Goal: Task Accomplishment & Management: Manage account settings

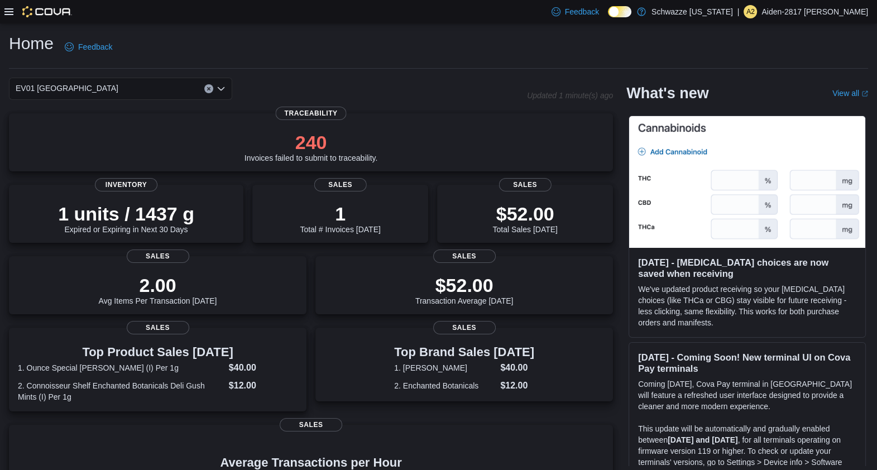
click at [8, 12] on icon at bounding box center [8, 11] width 9 height 9
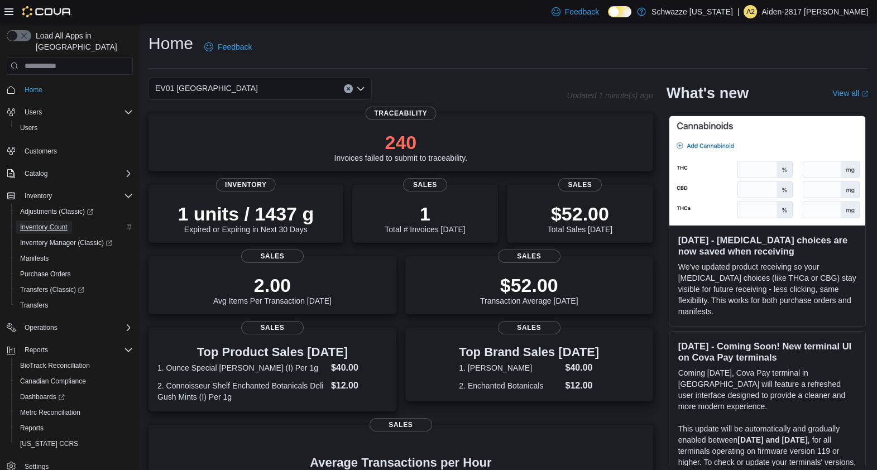
click at [70, 221] on link "Inventory Count" at bounding box center [44, 227] width 56 height 13
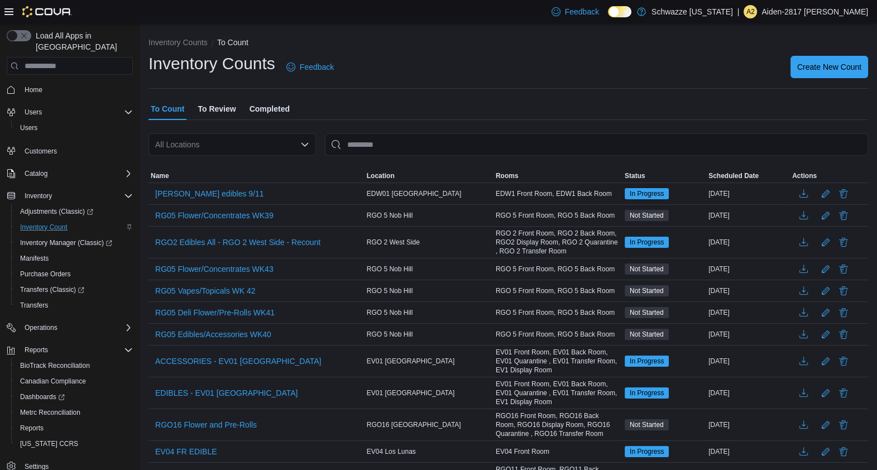
click at [6, 7] on icon at bounding box center [8, 11] width 9 height 9
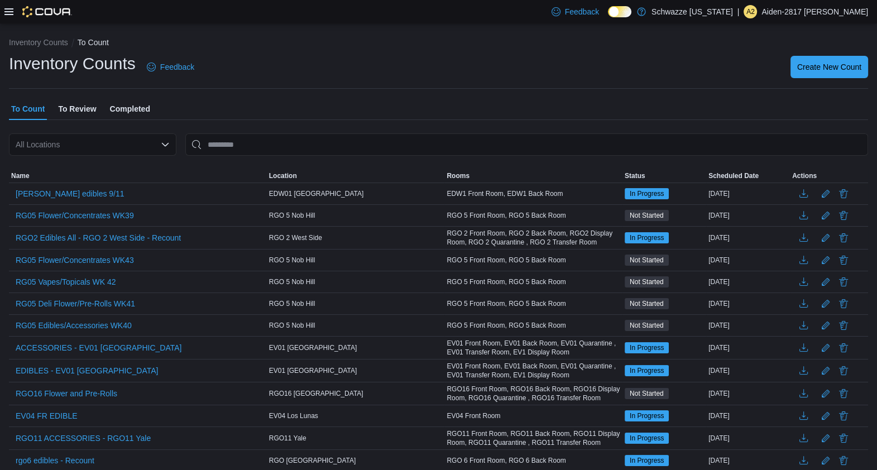
click at [89, 151] on div "All Locations" at bounding box center [93, 144] width 168 height 22
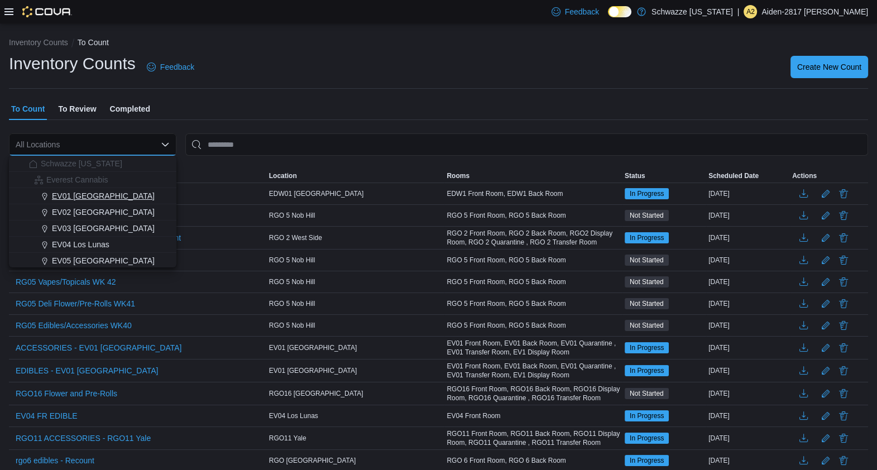
click at [88, 199] on span "EV01 North Valley" at bounding box center [103, 195] width 103 height 11
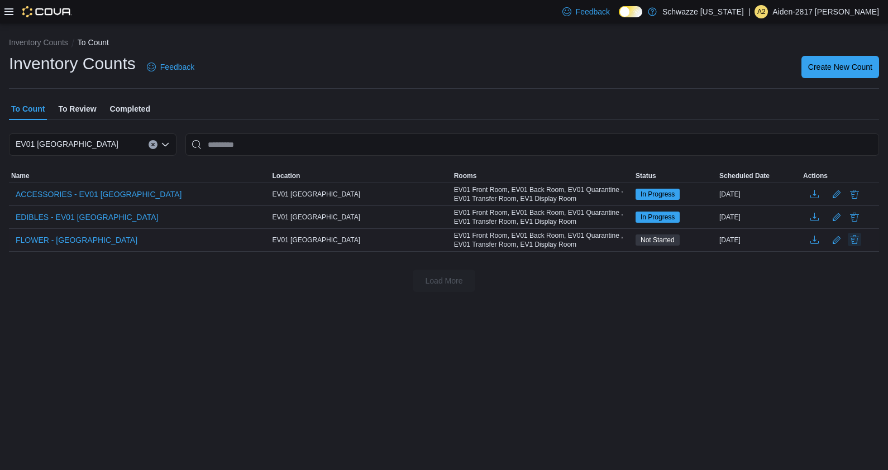
click at [850, 240] on button "Delete" at bounding box center [854, 239] width 13 height 13
click at [842, 317] on span "Delete" at bounding box center [822, 312] width 49 height 22
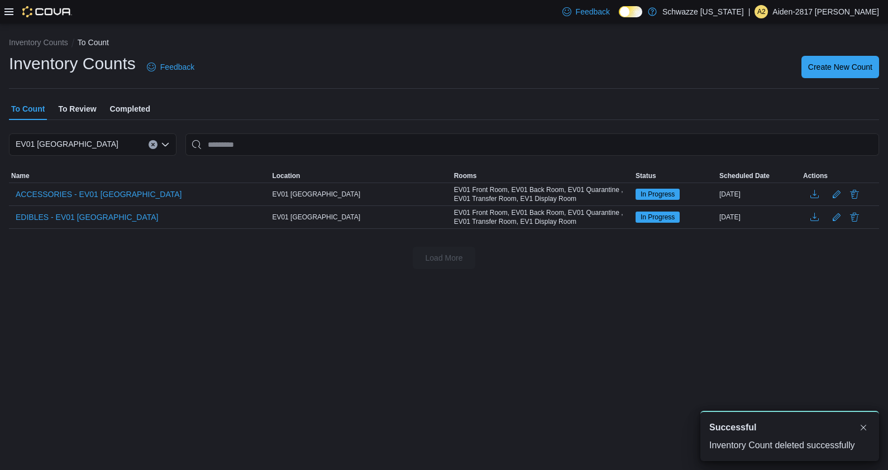
click at [556, 301] on div "Inventory Counts To Count Inventory Counts Feedback Create New Count To Count T…" at bounding box center [444, 246] width 888 height 447
click at [863, 431] on button "Dismiss toast" at bounding box center [863, 426] width 13 height 13
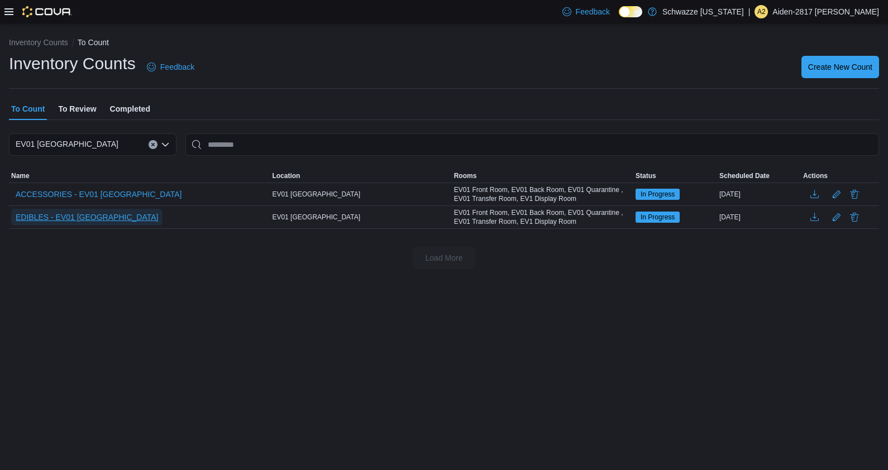
click at [96, 218] on span "EDIBLES - EV01 North Valley" at bounding box center [87, 217] width 142 height 11
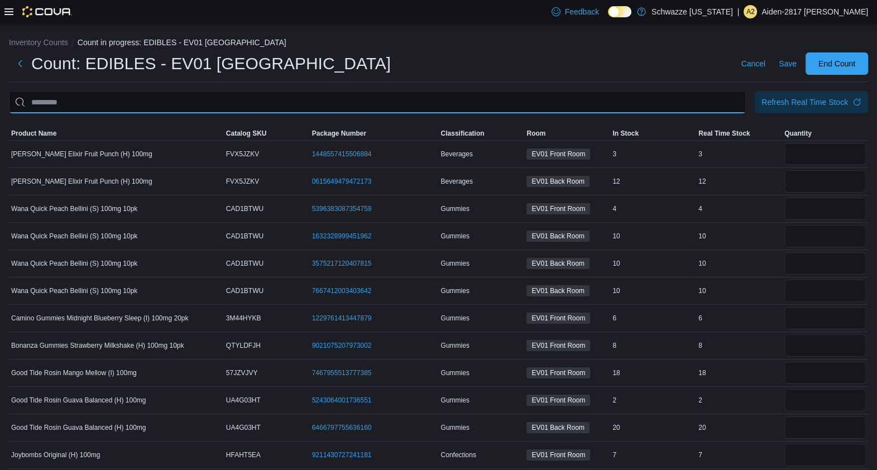
click at [645, 105] on input "This is a search bar. After typing your query, hit enter to filter the results …" at bounding box center [377, 102] width 737 height 22
type input "*****"
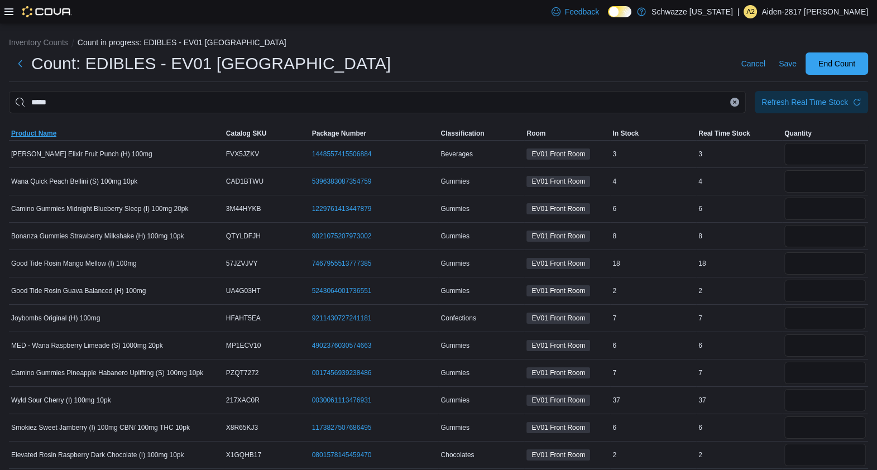
click at [42, 131] on span "Product Name" at bounding box center [33, 133] width 45 height 9
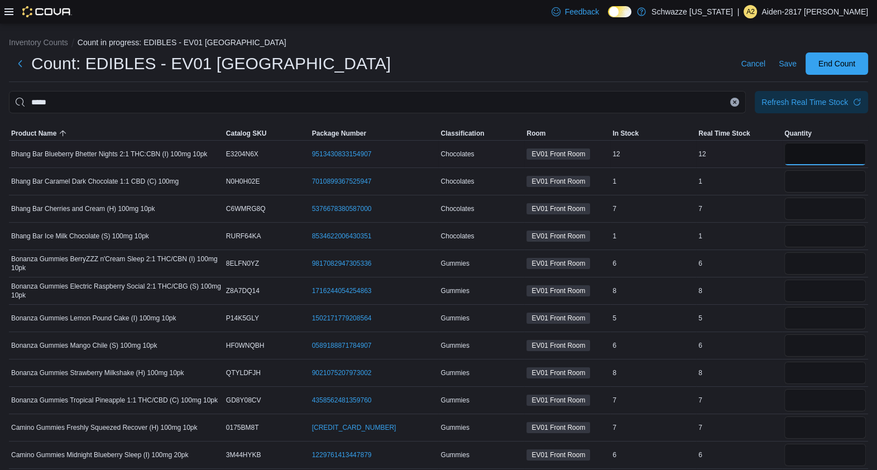
click at [836, 156] on input "number" at bounding box center [826, 154] width 82 height 22
type input "**"
click at [836, 183] on input "number" at bounding box center [826, 181] width 82 height 22
type input "*"
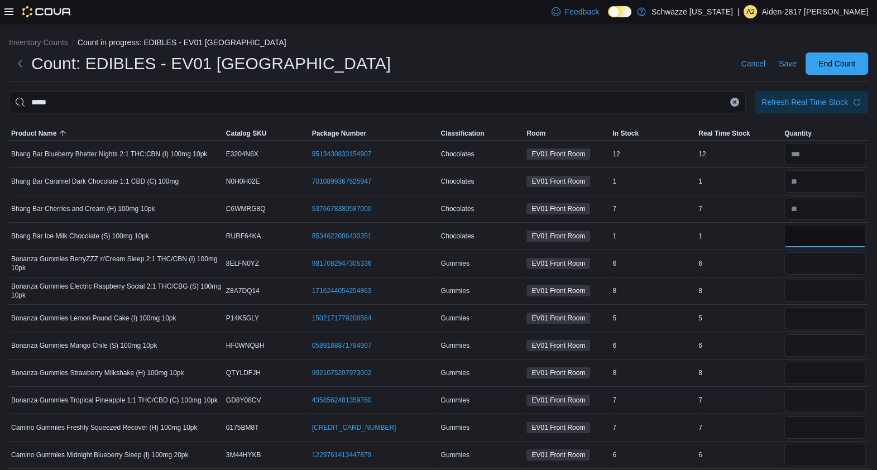
type input "*"
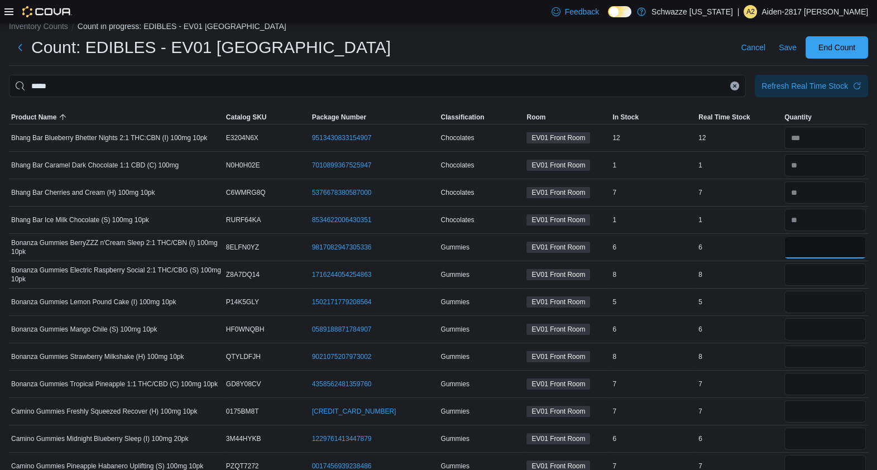
scroll to position [16, 0]
type input "*"
click at [821, 299] on input "number" at bounding box center [826, 302] width 82 height 22
type input "*"
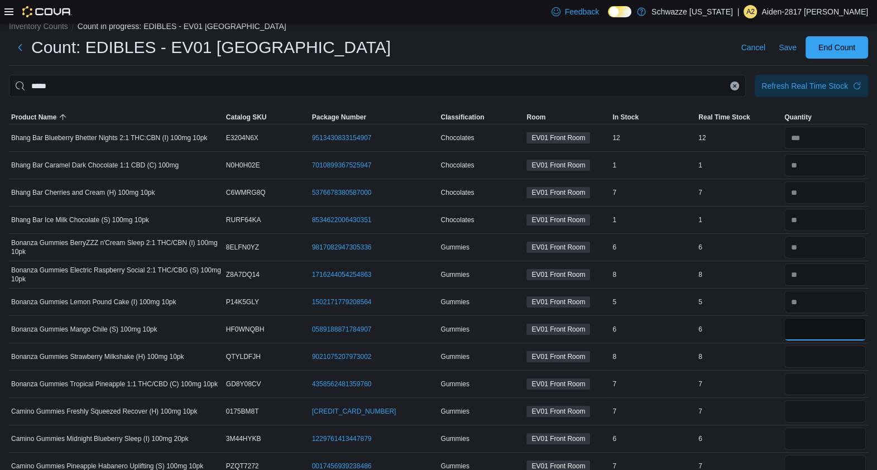
type input "*"
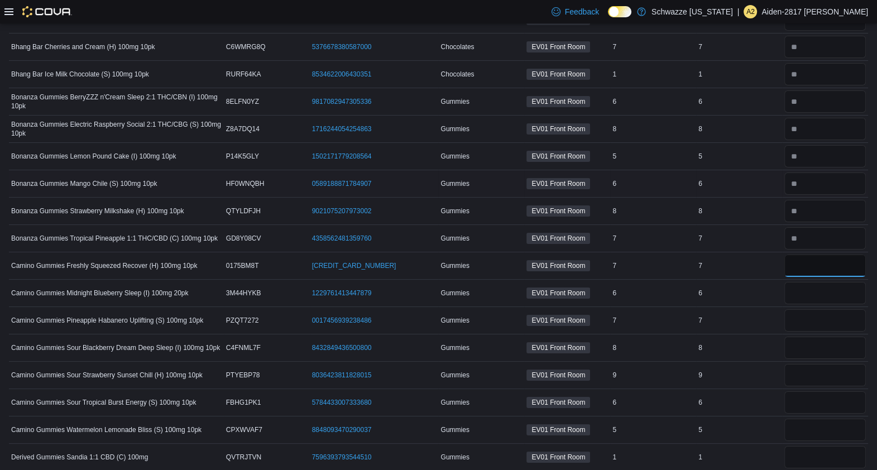
scroll to position [161, 0]
type input "*"
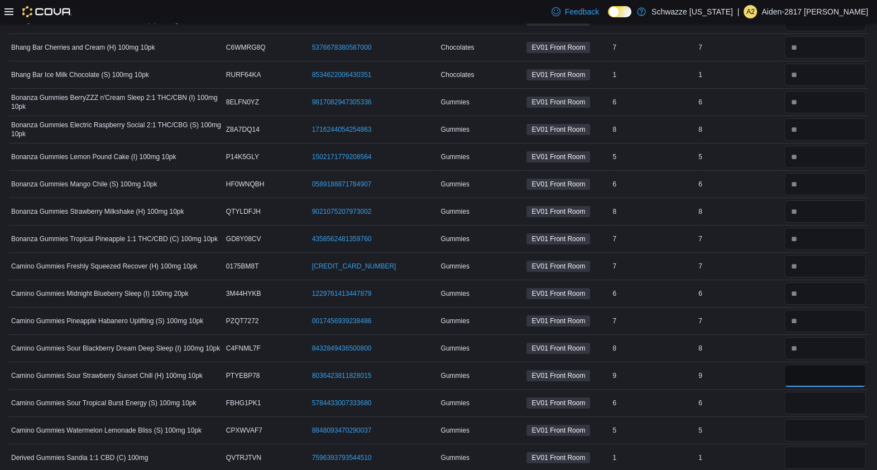
type input "*"
click at [830, 402] on input "number" at bounding box center [826, 403] width 82 height 22
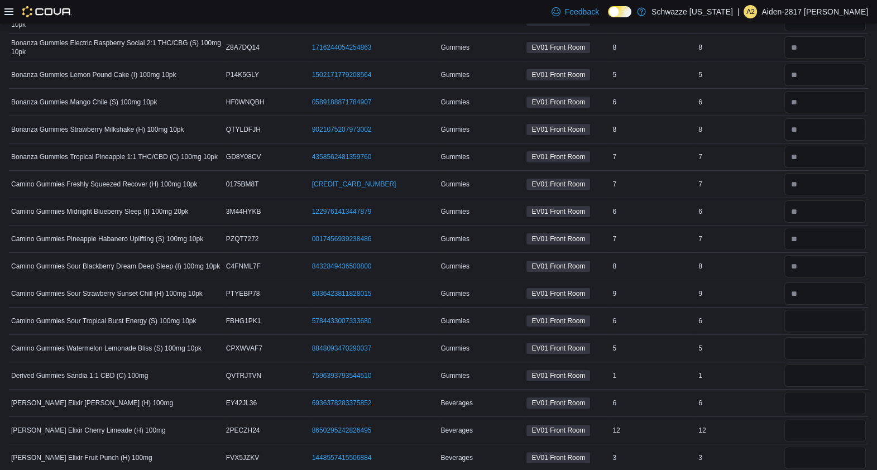
scroll to position [245, 0]
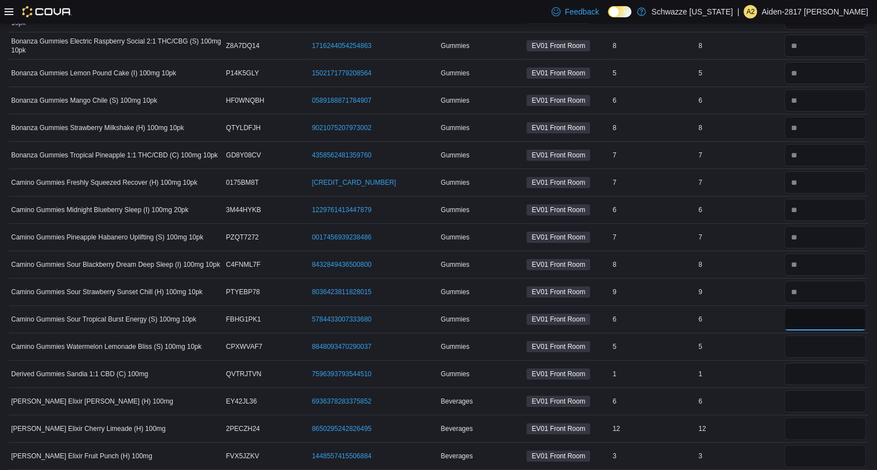
click at [815, 324] on input "number" at bounding box center [826, 319] width 82 height 22
type input "*"
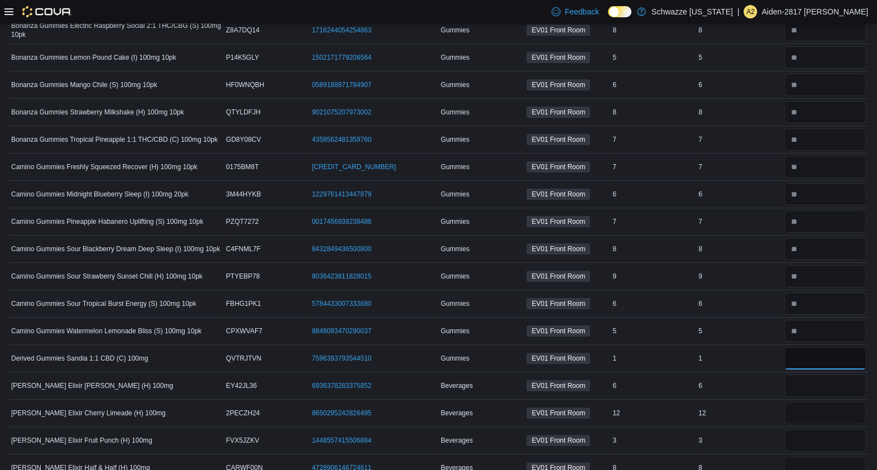
scroll to position [262, 0]
click at [814, 357] on input "number" at bounding box center [826, 357] width 82 height 22
type input "*"
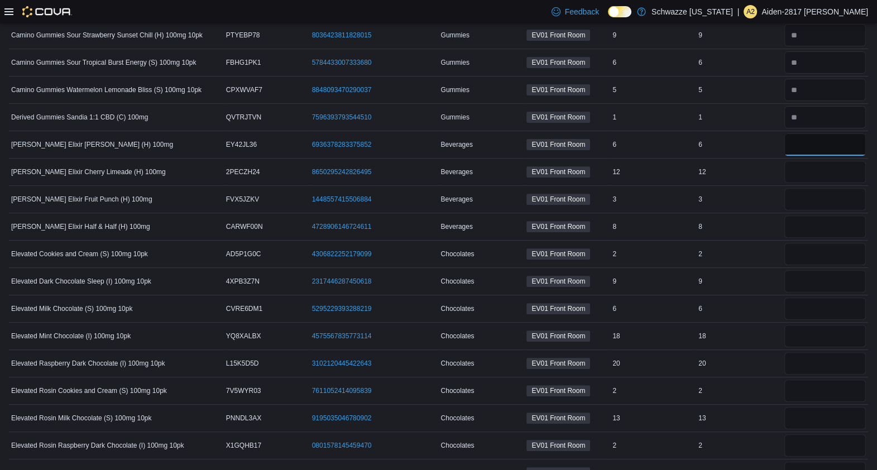
scroll to position [503, 0]
click at [813, 140] on input "number" at bounding box center [826, 143] width 82 height 22
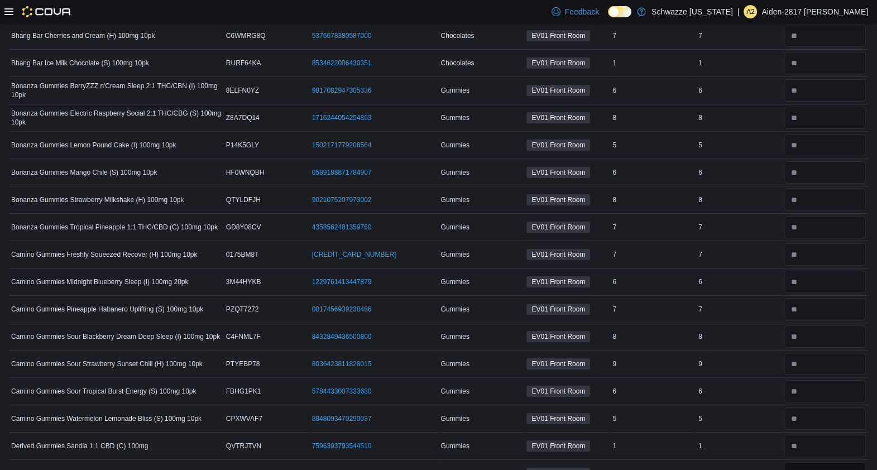
scroll to position [0, 0]
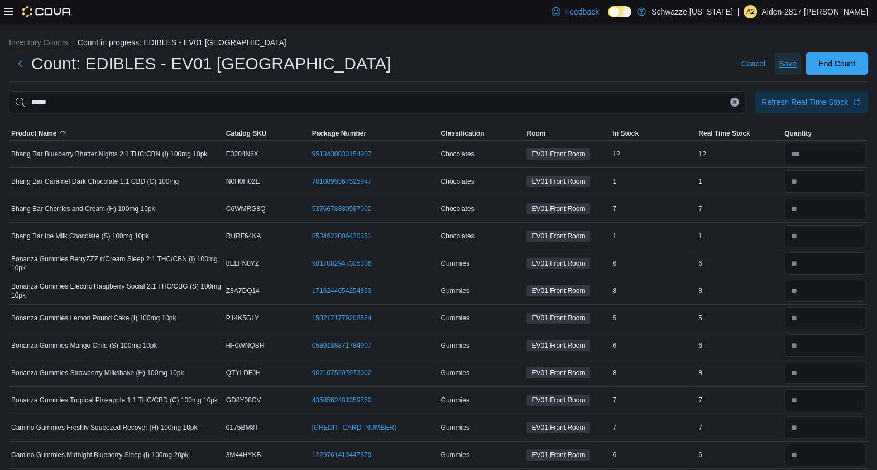
click at [797, 61] on span "Save" at bounding box center [788, 63] width 18 height 11
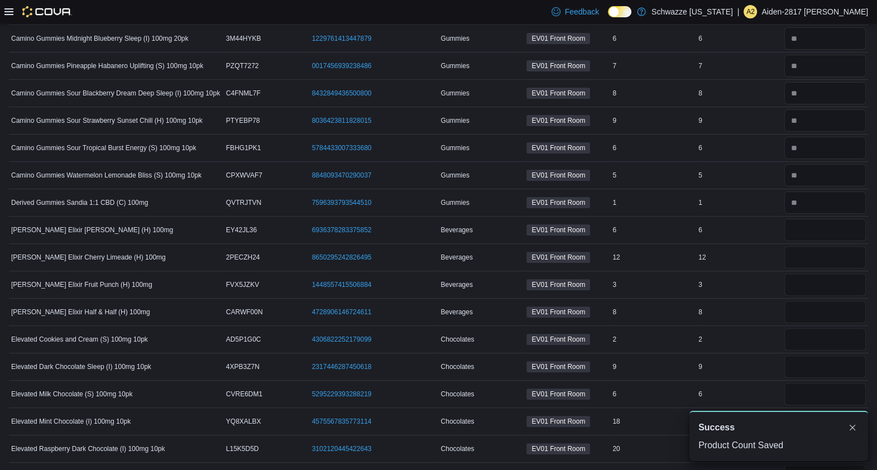
scroll to position [428, 0]
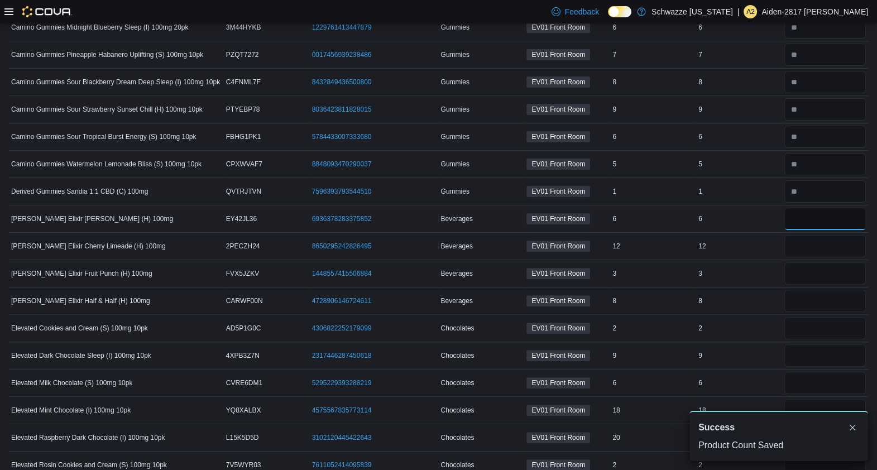
click at [826, 217] on input "number" at bounding box center [826, 219] width 82 height 22
click at [812, 212] on input "number" at bounding box center [826, 219] width 82 height 22
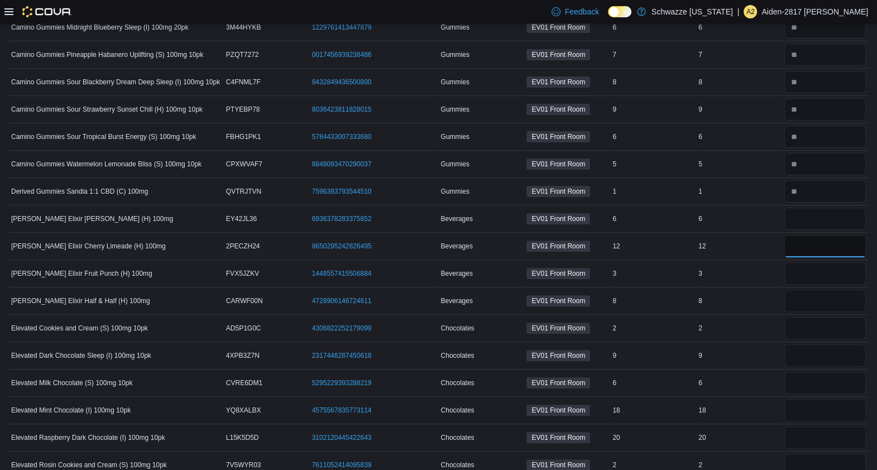
click at [819, 245] on input "number" at bounding box center [826, 246] width 82 height 22
click at [817, 218] on input "number" at bounding box center [826, 219] width 82 height 22
type input "*"
type input "**"
type input "*"
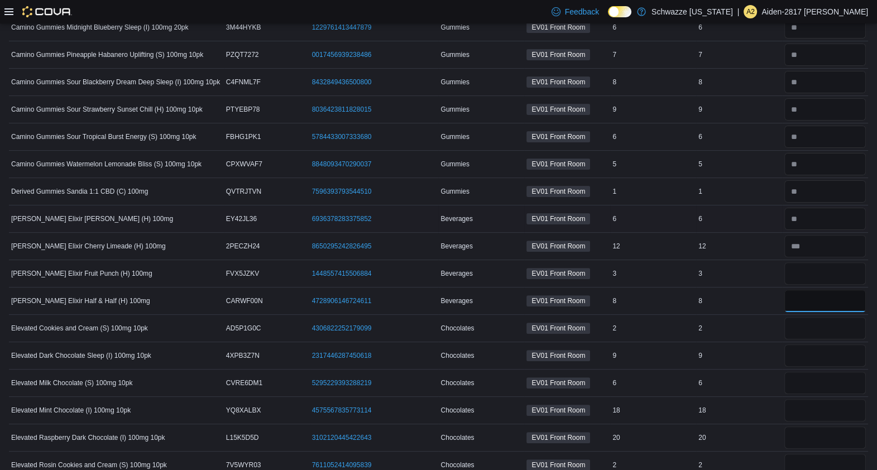
type input "*"
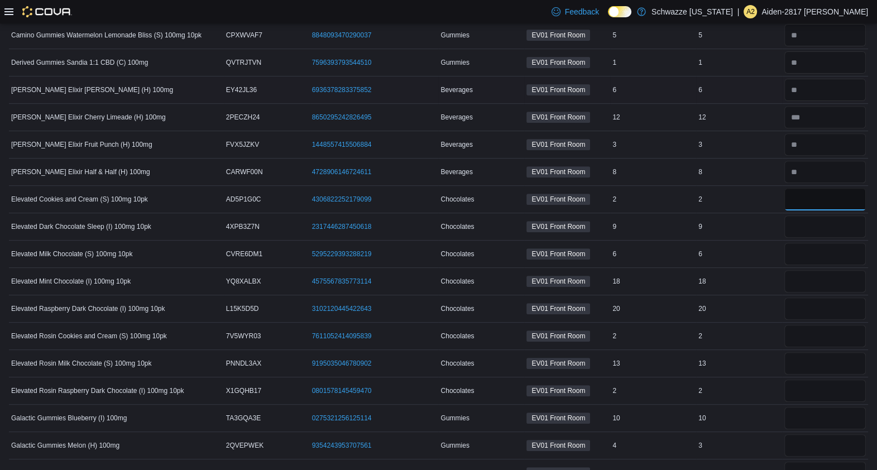
scroll to position [555, 0]
click at [831, 334] on input "number" at bounding box center [826, 338] width 82 height 22
type input "*"
click at [819, 205] on input "number" at bounding box center [826, 201] width 82 height 22
type input "*"
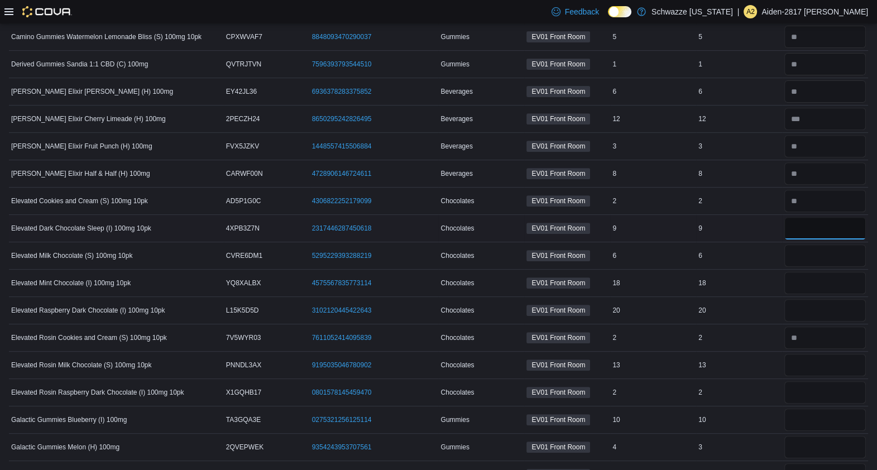
type input "*"
click at [824, 257] on input "number" at bounding box center [826, 256] width 82 height 22
type input "*"
type input "**"
click at [815, 306] on input "number" at bounding box center [826, 310] width 82 height 22
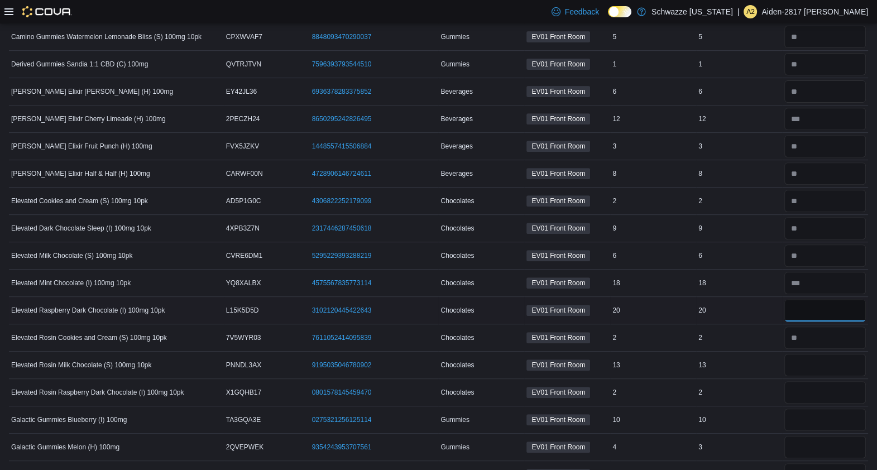
type input "**"
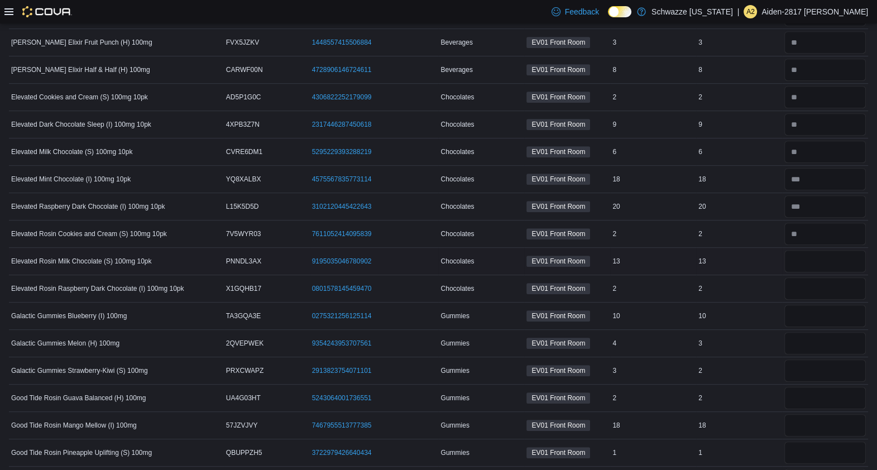
scroll to position [659, 0]
click at [826, 257] on input "number" at bounding box center [826, 261] width 82 height 22
click at [825, 255] on input "number" at bounding box center [826, 261] width 82 height 22
type input "**"
click at [825, 255] on input "number" at bounding box center [826, 261] width 82 height 22
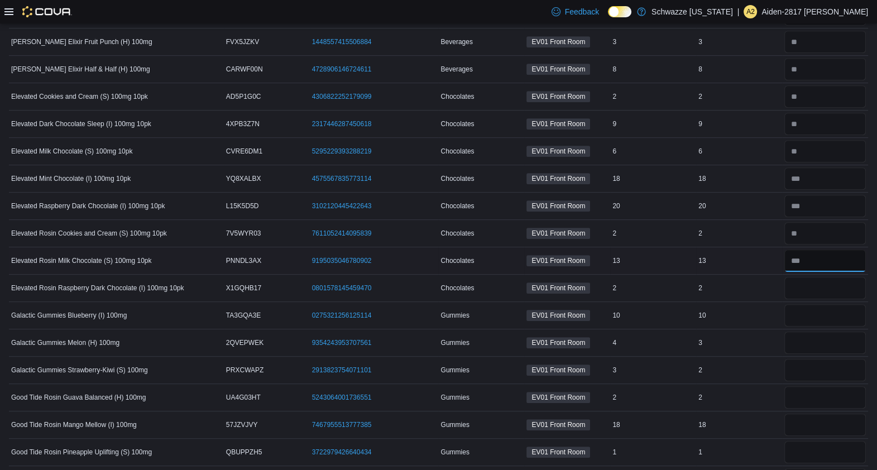
type input "**"
type input "*"
click at [830, 316] on input "number" at bounding box center [826, 315] width 82 height 22
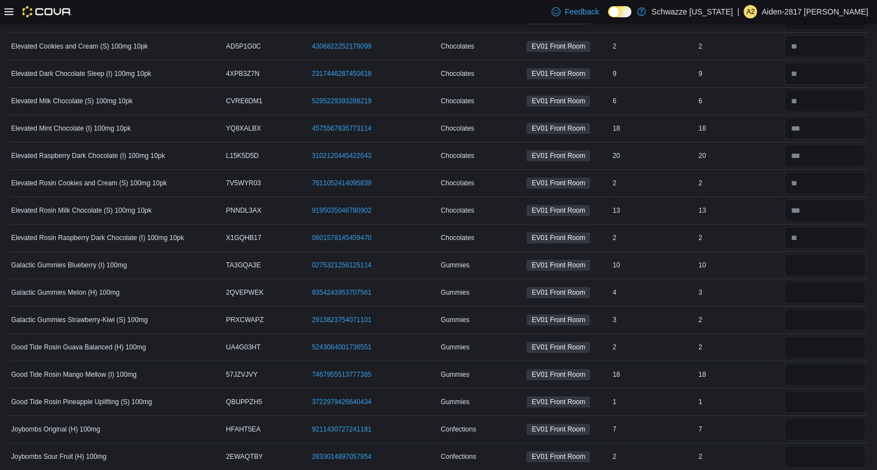
scroll to position [709, 0]
click at [840, 255] on input "number" at bounding box center [826, 266] width 82 height 22
type input "**"
type input "*"
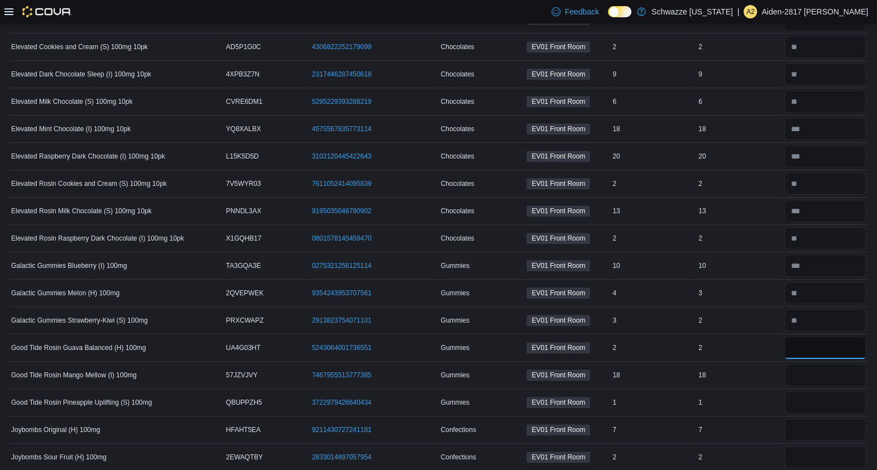
type input "*"
type input "**"
type input "*"
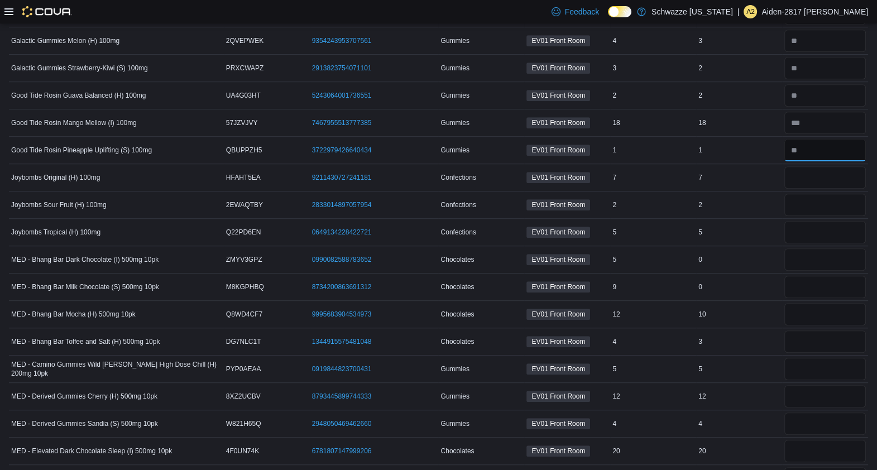
scroll to position [965, 0]
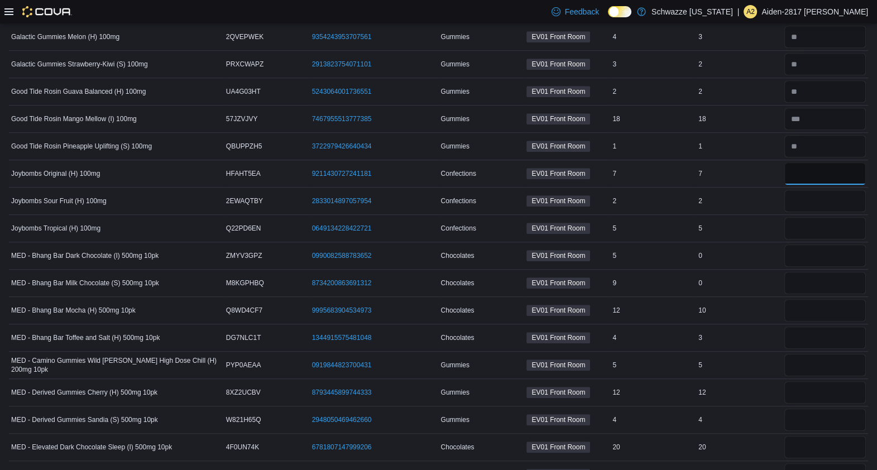
click at [823, 169] on input "number" at bounding box center [826, 173] width 82 height 22
type input "*"
click at [829, 223] on input "number" at bounding box center [826, 228] width 82 height 22
type input "*"
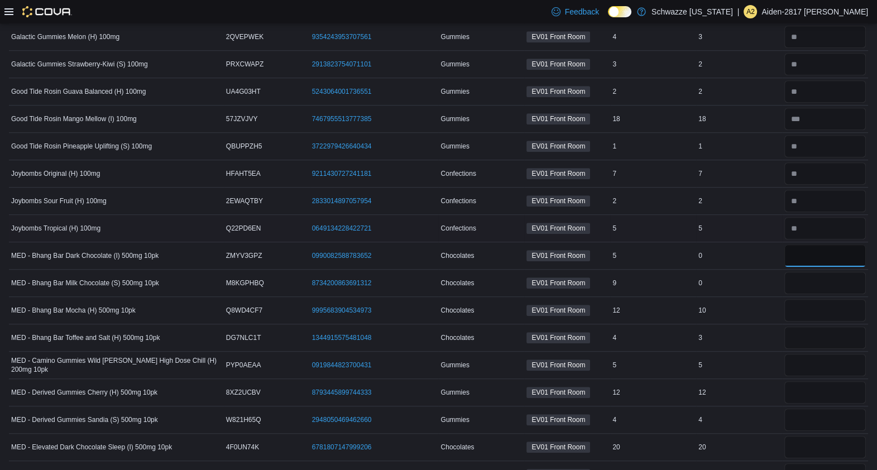
type input "*"
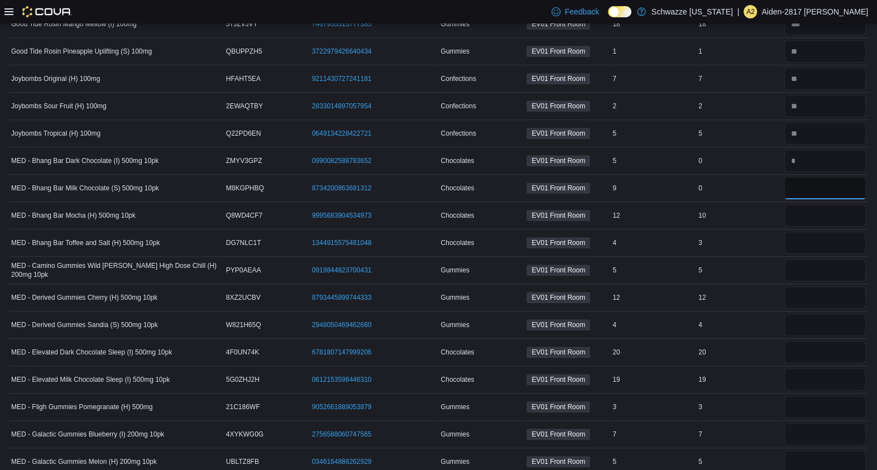
scroll to position [1074, 0]
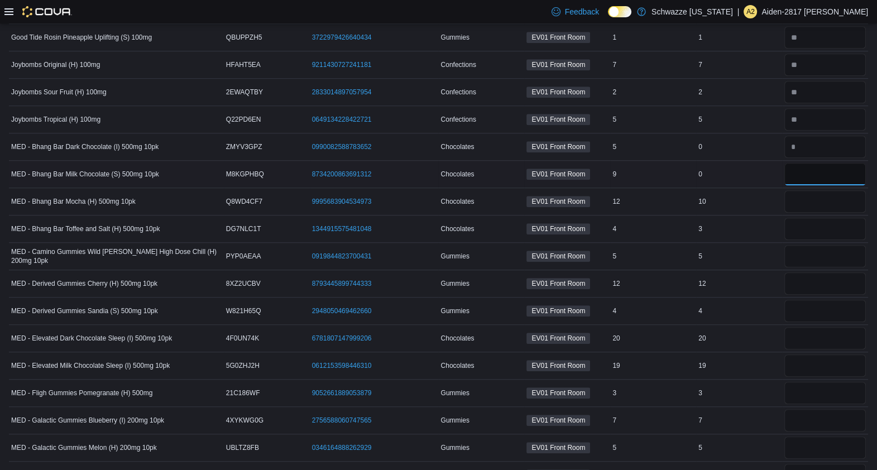
click at [819, 168] on input "number" at bounding box center [826, 174] width 82 height 22
type input "*"
click at [814, 197] on input "number" at bounding box center [826, 201] width 82 height 22
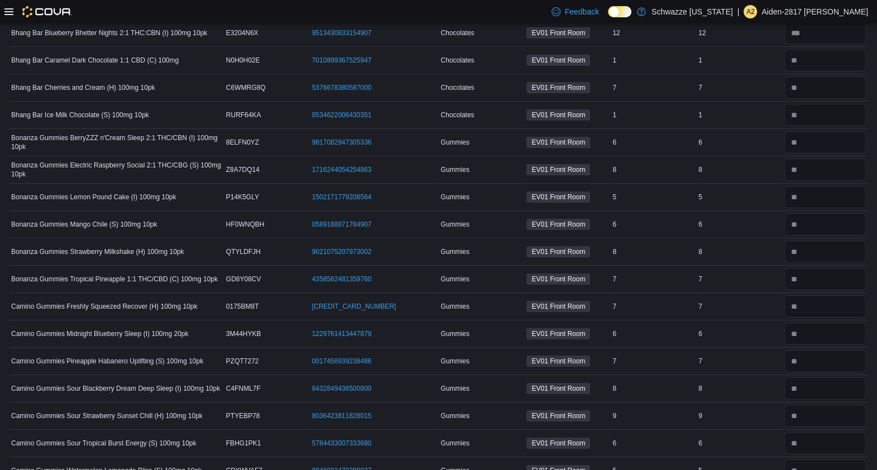
scroll to position [0, 0]
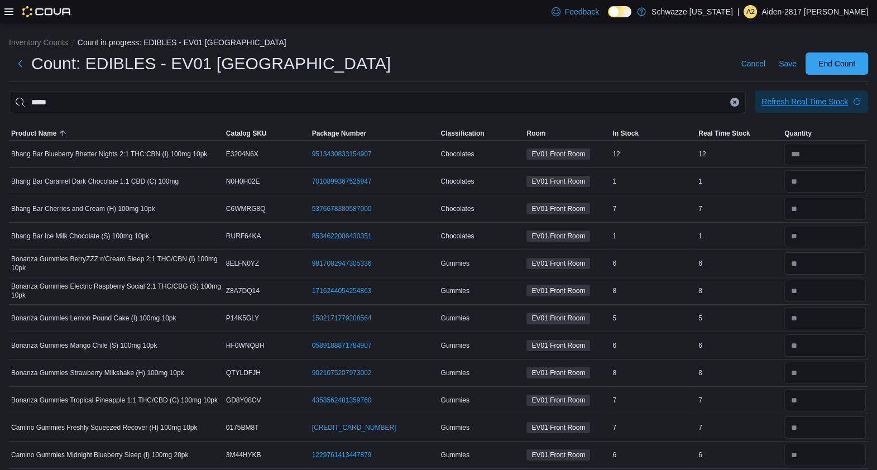
click at [821, 98] on div "Refresh Real Time Stock" at bounding box center [805, 101] width 87 height 11
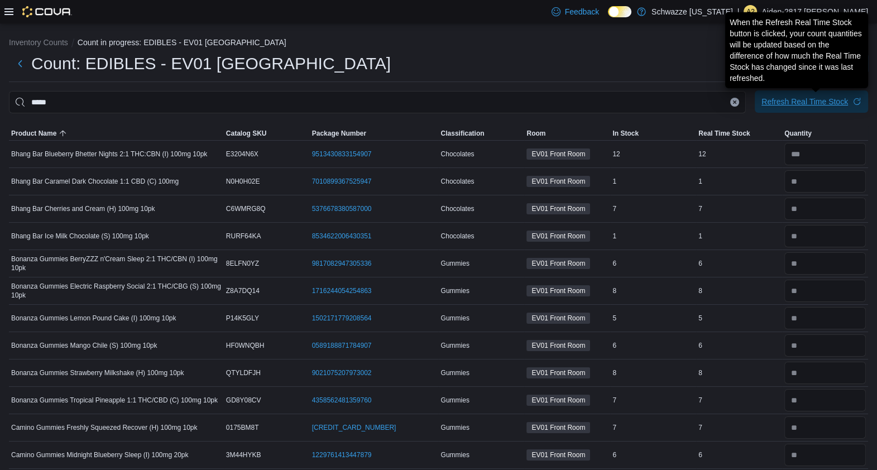
click at [814, 106] on div "Refresh Real Time Stock" at bounding box center [805, 101] width 87 height 11
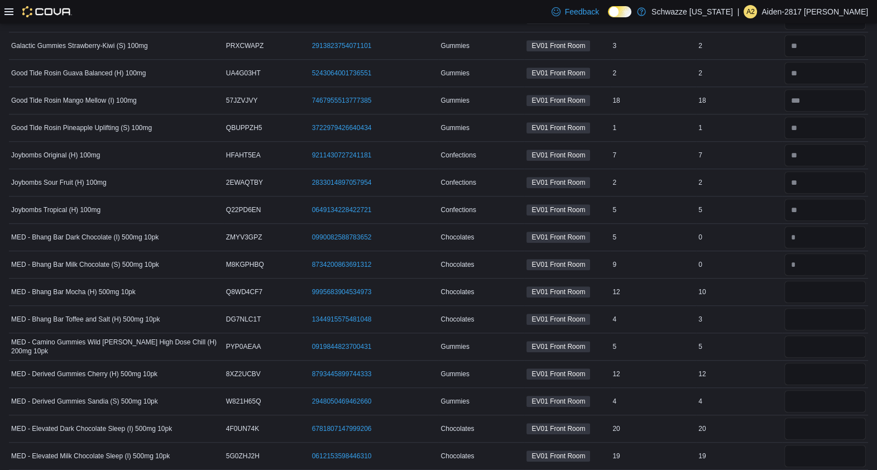
scroll to position [985, 0]
click at [814, 290] on input "number" at bounding box center [826, 291] width 82 height 22
type input "**"
type input "*"
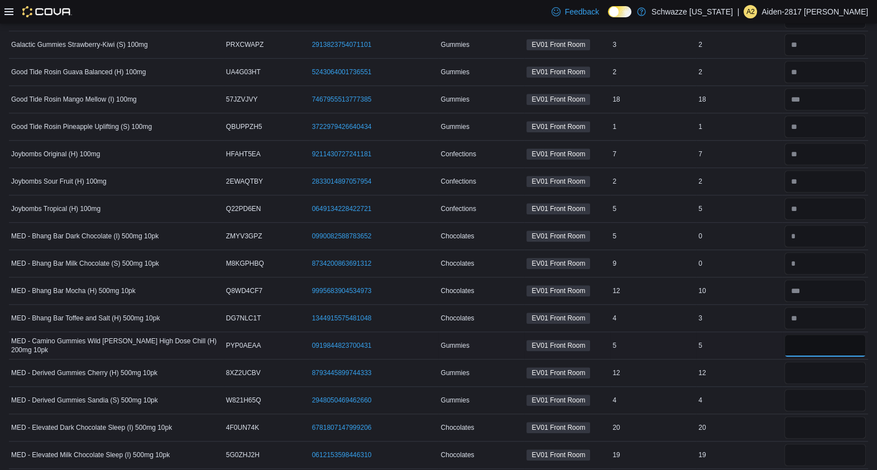
click at [835, 346] on input "number" at bounding box center [826, 345] width 82 height 22
type input "*"
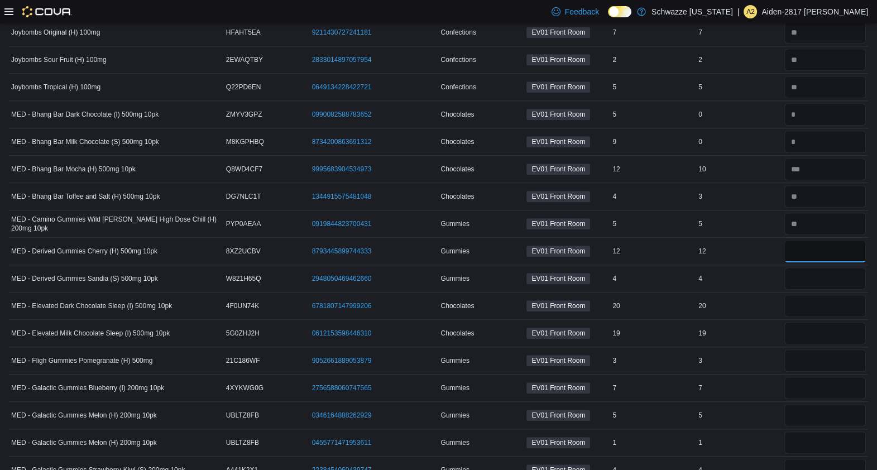
scroll to position [1113, 0]
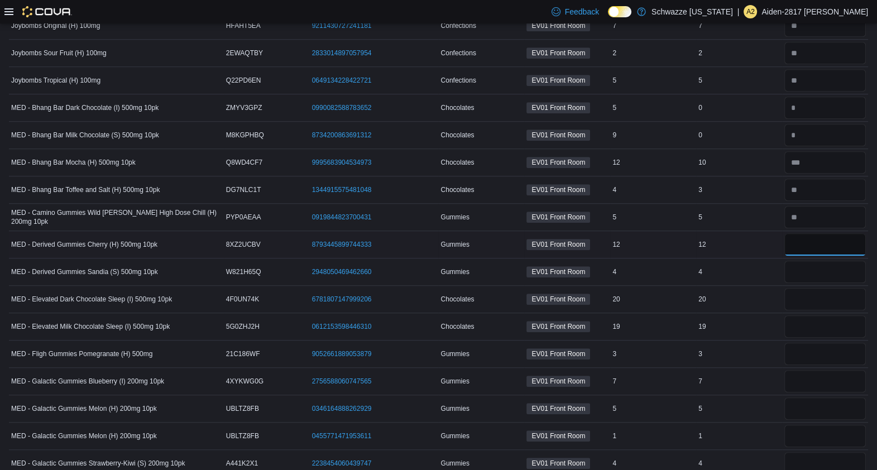
click at [816, 240] on input "number" at bounding box center [826, 244] width 82 height 22
type input "**"
type input "*"
type input "**"
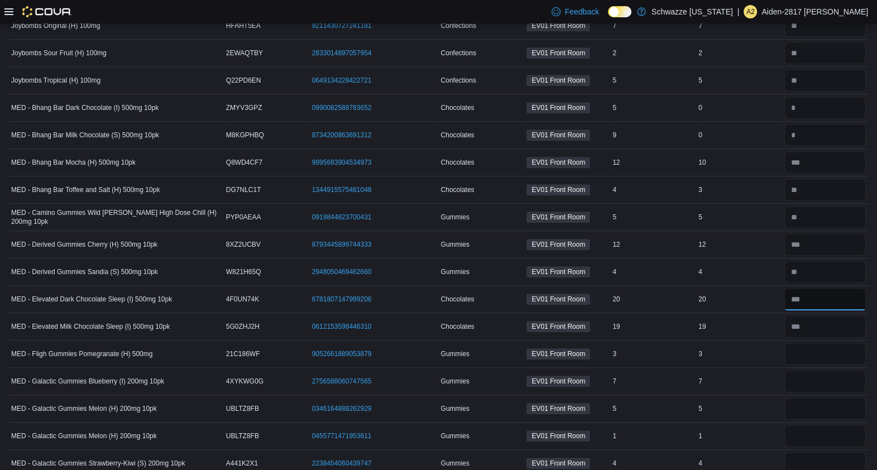
click at [829, 288] on input "number" at bounding box center [826, 299] width 82 height 22
type input "**"
click at [828, 327] on input "number" at bounding box center [826, 327] width 82 height 22
type input "**"
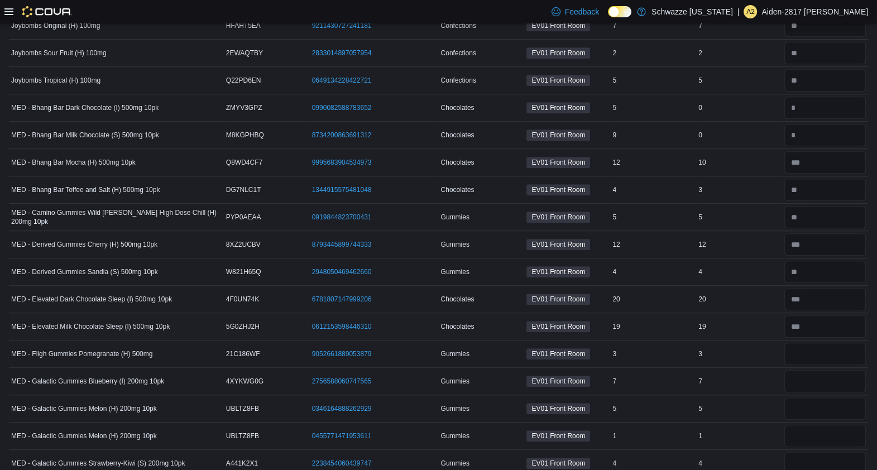
click at [774, 320] on div "19" at bounding box center [739, 326] width 86 height 13
click at [815, 352] on input "number" at bounding box center [826, 354] width 82 height 22
drag, startPoint x: 815, startPoint y: 352, endPoint x: 820, endPoint y: 383, distance: 30.5
click at [820, 383] on input "number" at bounding box center [826, 381] width 82 height 22
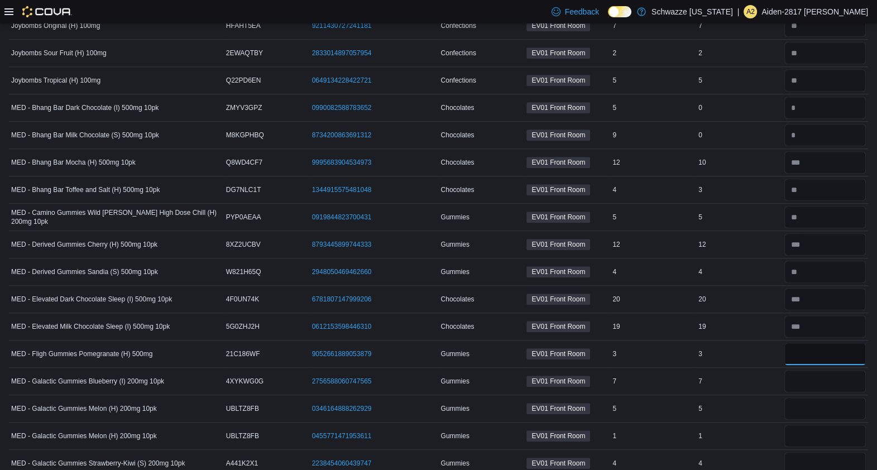
click at [802, 355] on input "number" at bounding box center [826, 354] width 82 height 22
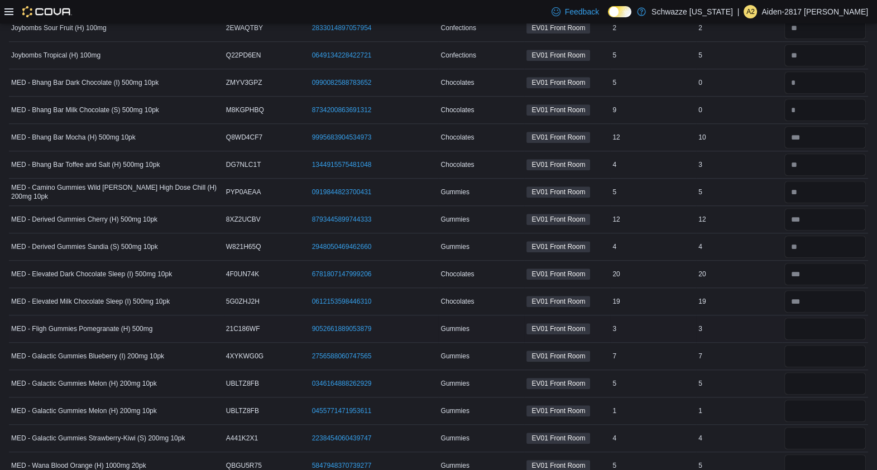
scroll to position [1141, 0]
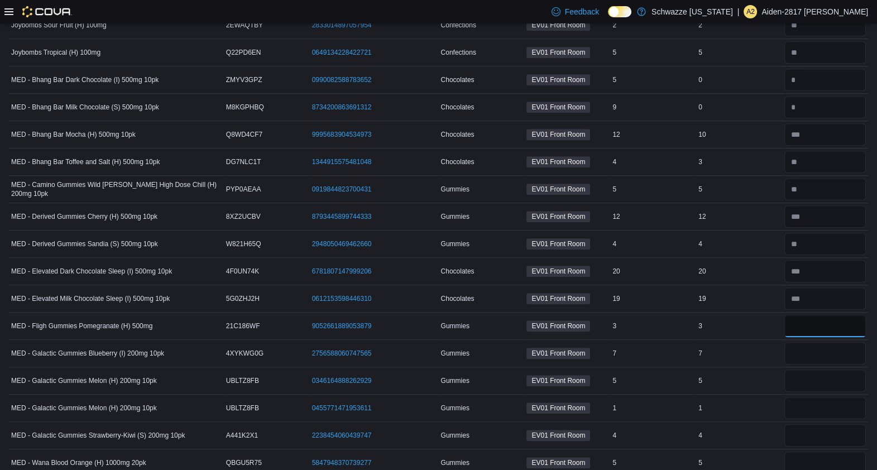
click at [821, 323] on input "number" at bounding box center [826, 326] width 82 height 22
type input "*"
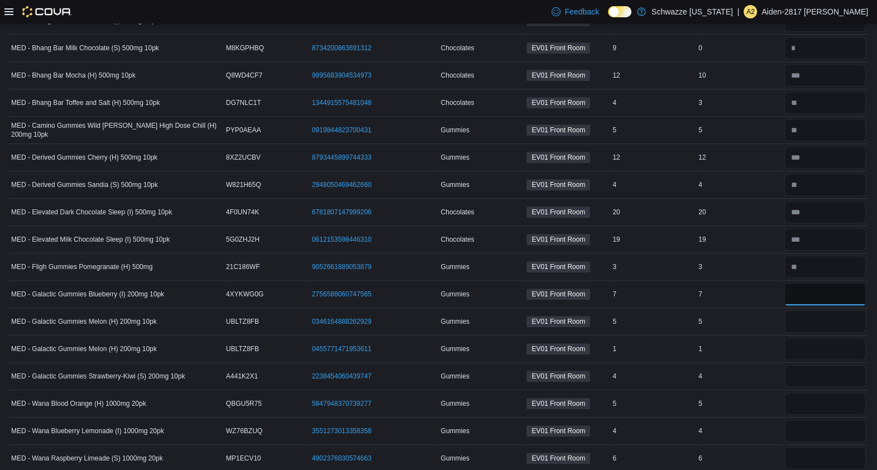
scroll to position [1202, 0]
click at [822, 283] on input "number" at bounding box center [826, 293] width 82 height 22
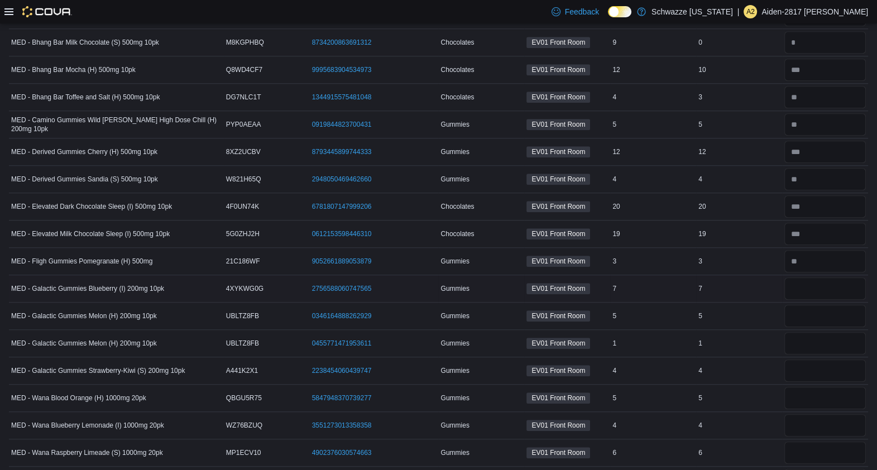
scroll to position [1207, 0]
type input "*"
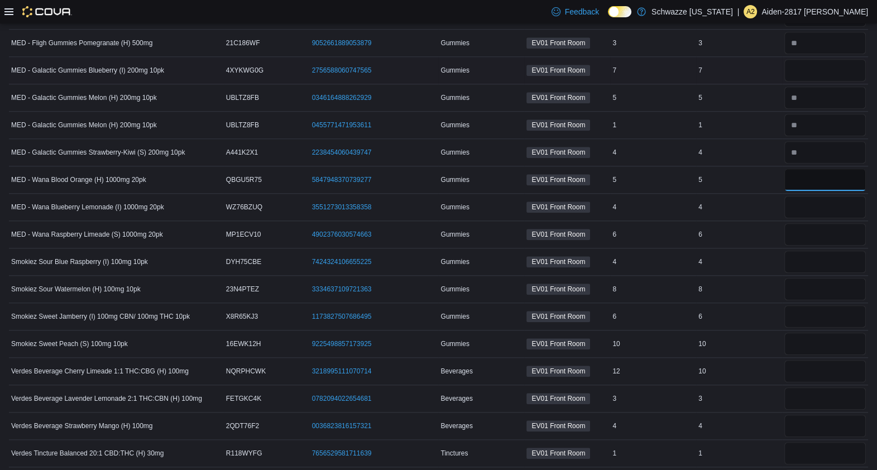
scroll to position [1427, 0]
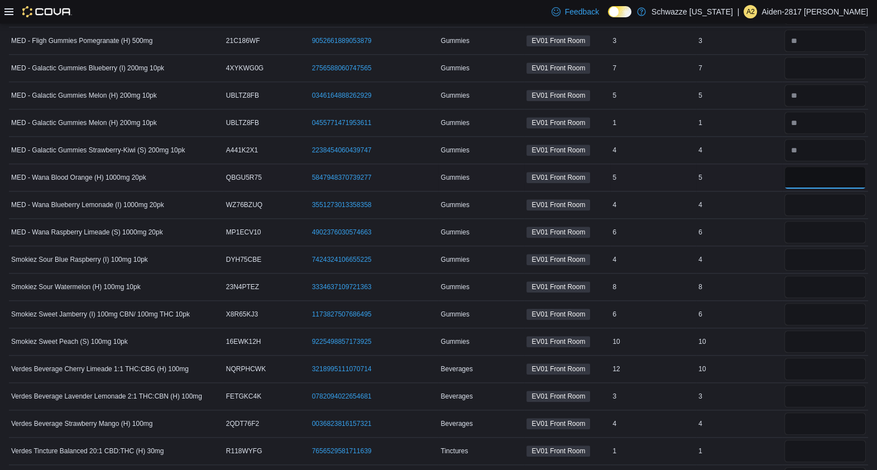
click at [822, 170] on input "number" at bounding box center [826, 177] width 82 height 22
click at [828, 178] on input "number" at bounding box center [826, 177] width 82 height 22
type input "*"
click at [834, 232] on input "number" at bounding box center [826, 232] width 82 height 22
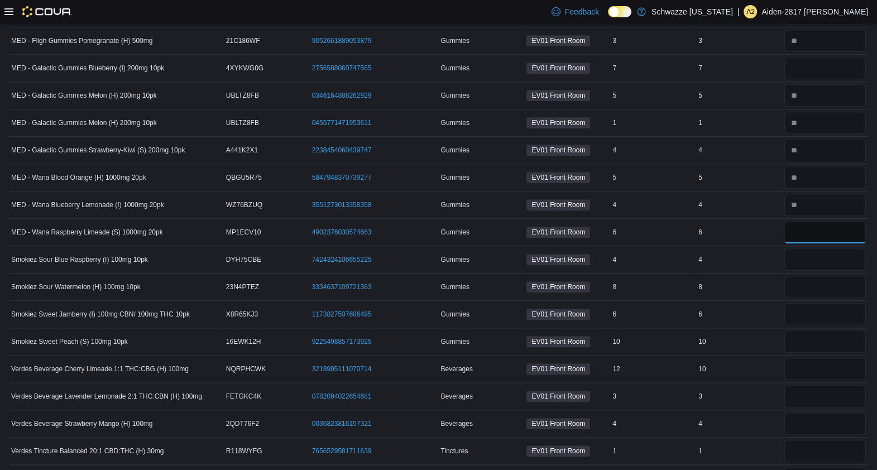
type input "*"
click at [838, 248] on input "number" at bounding box center [826, 259] width 82 height 22
drag, startPoint x: 838, startPoint y: 248, endPoint x: 662, endPoint y: 268, distance: 177.5
click at [662, 274] on td "In Stock 8" at bounding box center [653, 287] width 86 height 27
click at [849, 256] on input "number" at bounding box center [826, 259] width 82 height 22
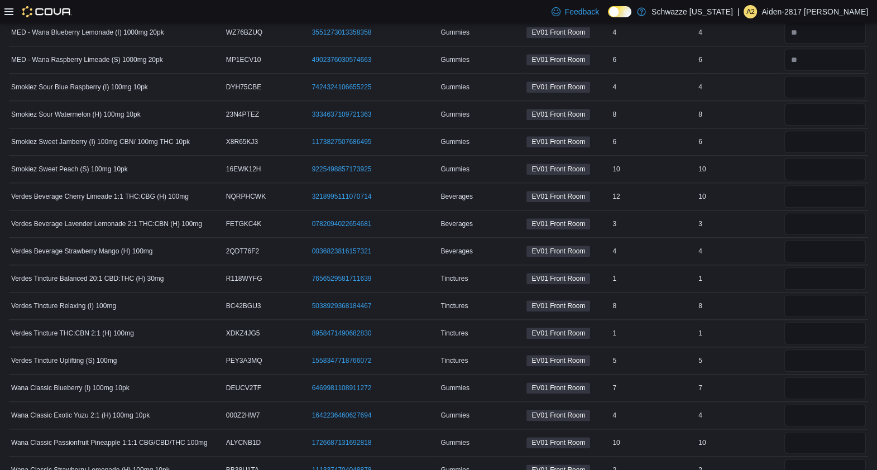
scroll to position [1598, 0]
click at [837, 90] on input "number" at bounding box center [826, 89] width 82 height 22
type input "*"
click at [821, 135] on input "number" at bounding box center [826, 143] width 82 height 22
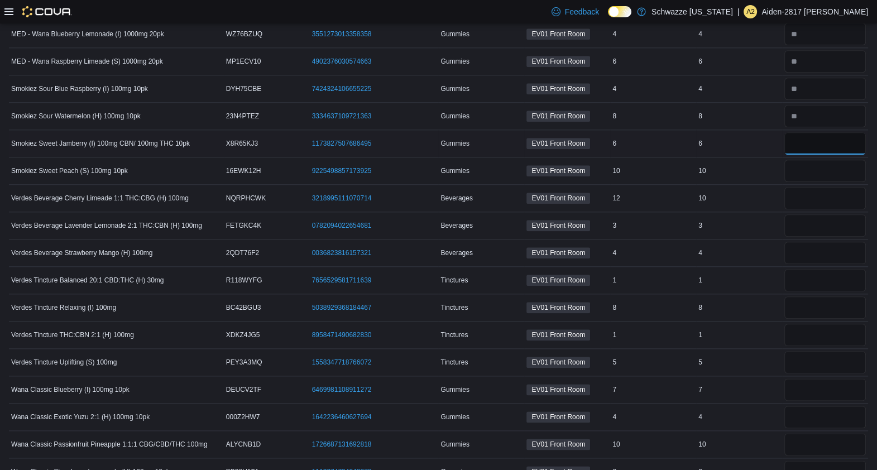
type input "*"
type input "**"
click at [820, 193] on input "number" at bounding box center [826, 198] width 82 height 22
type input "**"
type input "*"
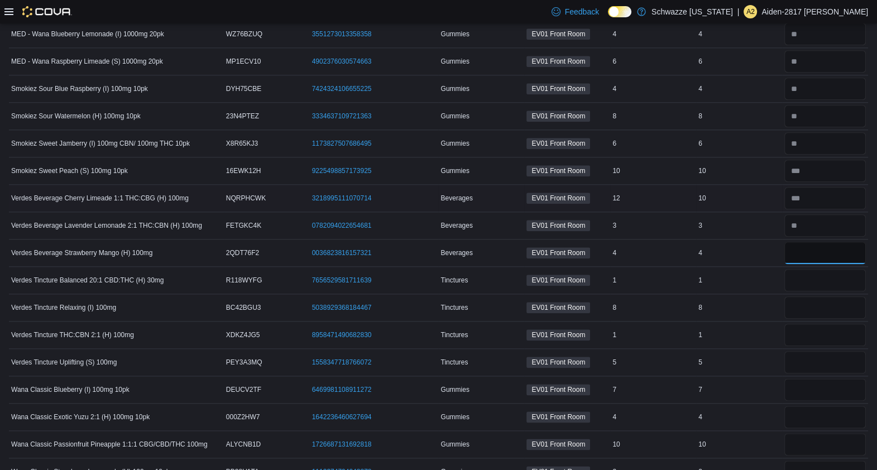
type input "*"
click at [828, 324] on input "*" at bounding box center [826, 335] width 82 height 22
type input "*"
click at [831, 302] on input "number" at bounding box center [826, 308] width 82 height 22
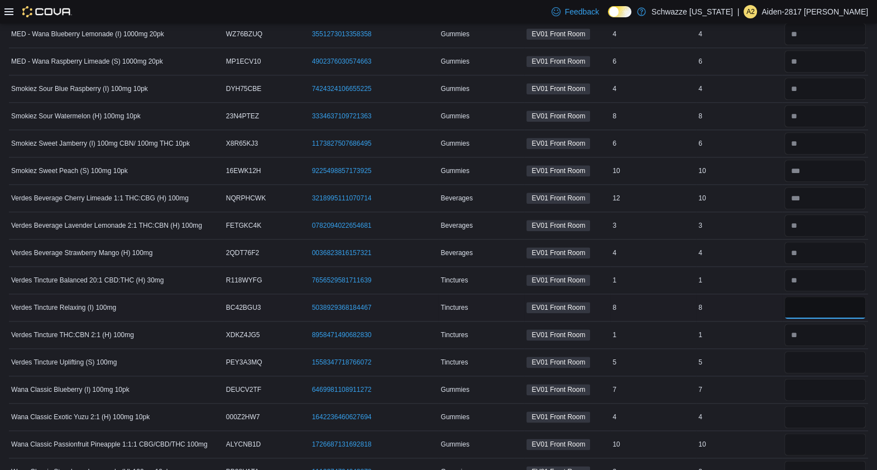
type input "*"
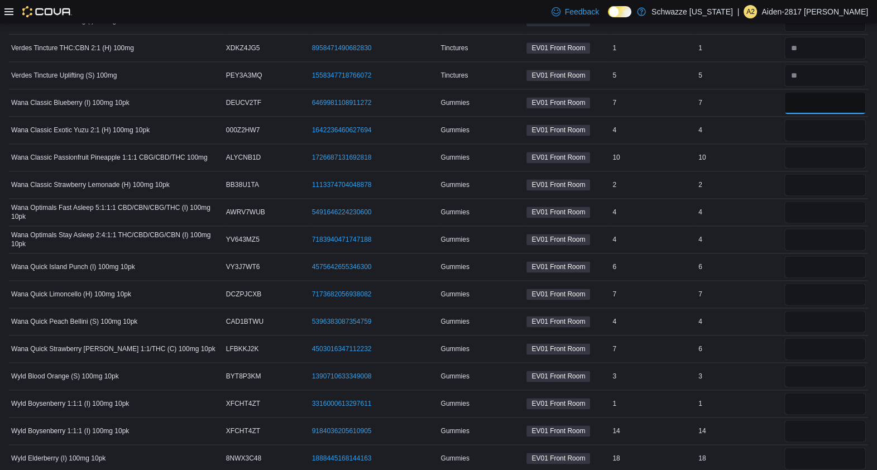
scroll to position [1884, 0]
click at [818, 92] on input "number" at bounding box center [826, 103] width 82 height 22
click at [826, 94] on input "number" at bounding box center [826, 103] width 82 height 22
type input "*"
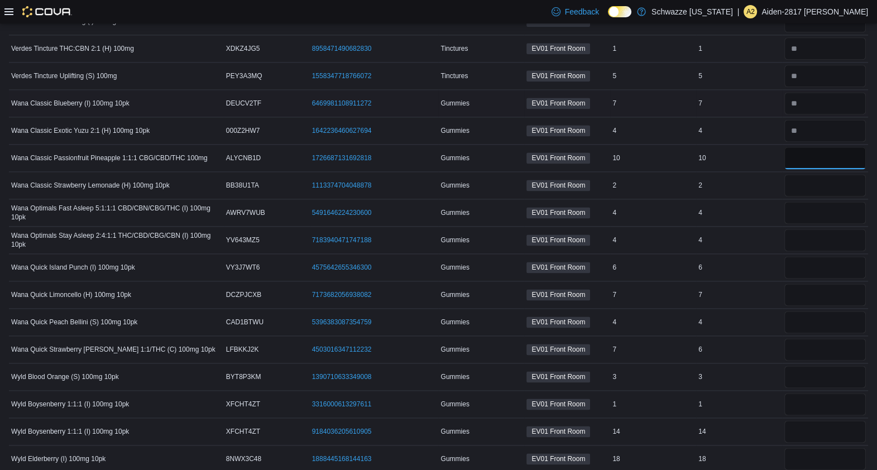
type input "**"
type input "*"
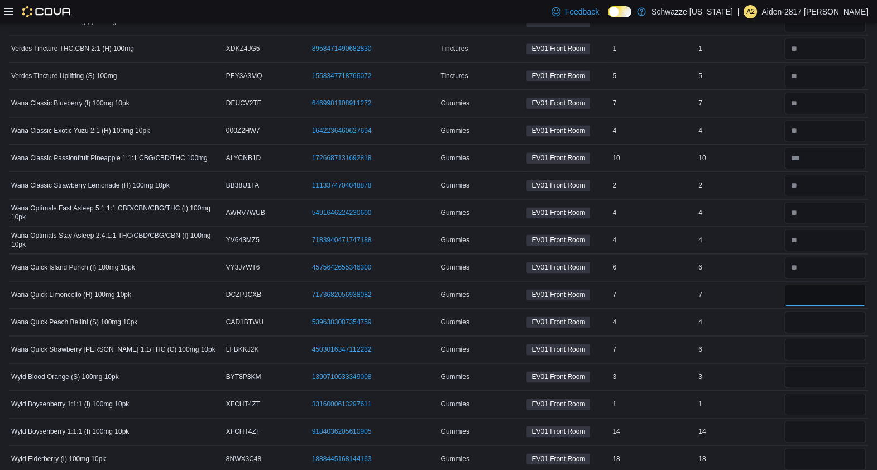
type input "*"
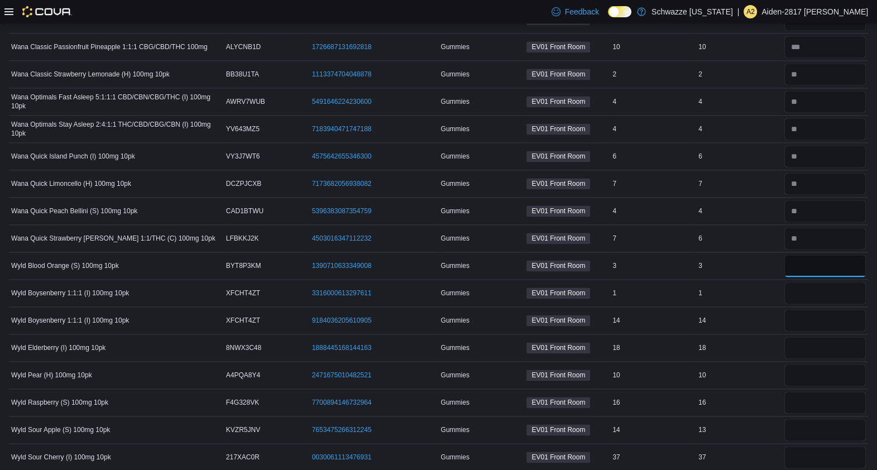
scroll to position [2024, 0]
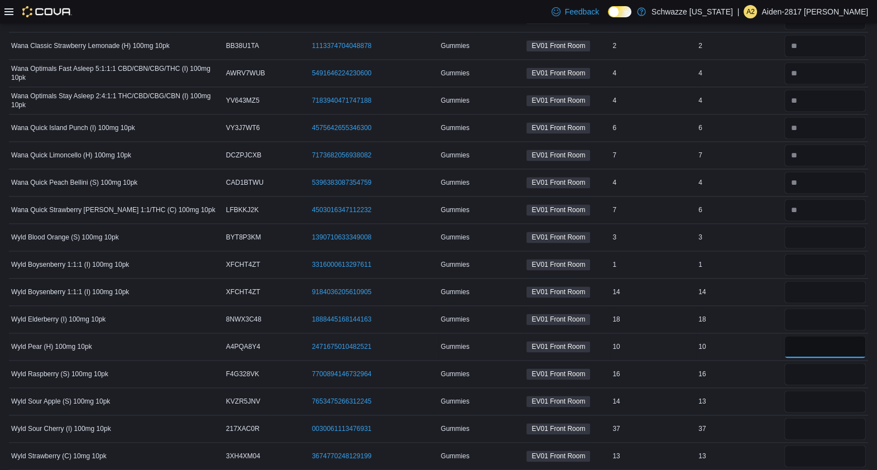
click at [818, 338] on input "number" at bounding box center [826, 347] width 82 height 22
click at [825, 240] on input "number" at bounding box center [826, 237] width 82 height 22
type input "*"
type input "**"
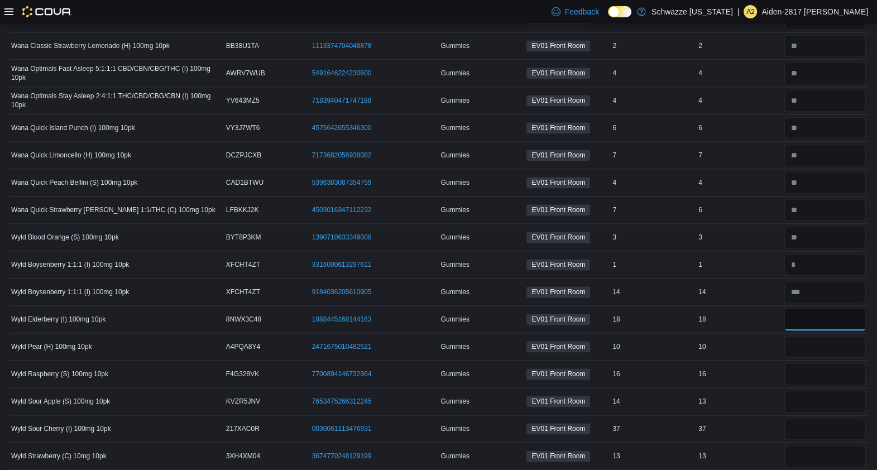
type input "**"
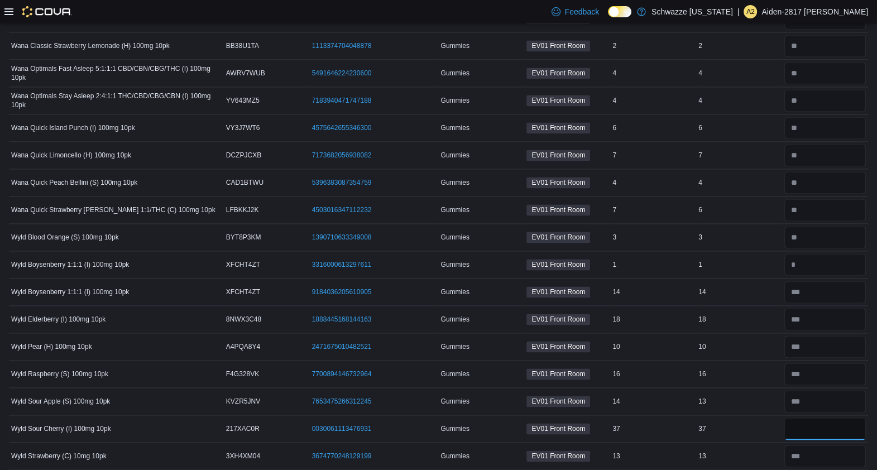
click at [822, 421] on input "number" at bounding box center [826, 429] width 82 height 22
type input "**"
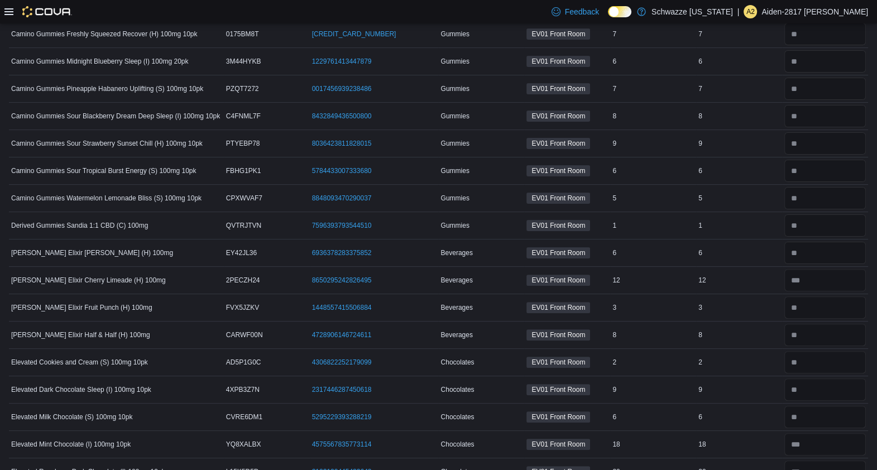
scroll to position [0, 0]
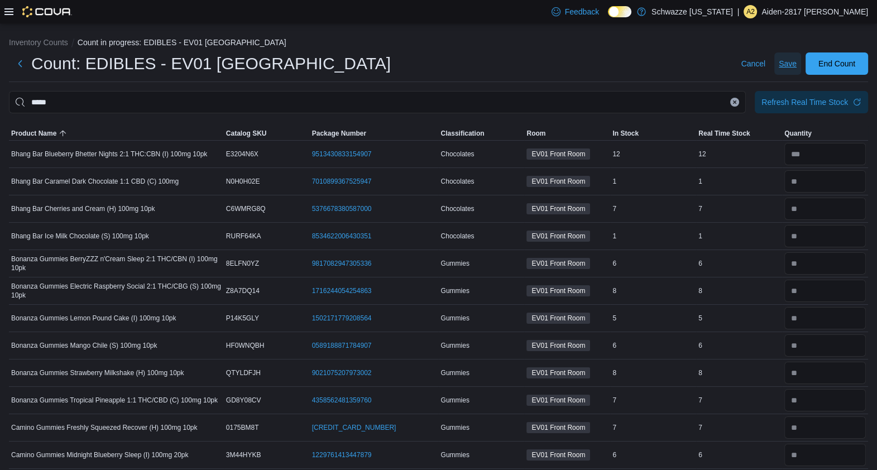
click at [797, 61] on span "Save" at bounding box center [788, 63] width 18 height 11
click at [737, 102] on icon "Clear input" at bounding box center [735, 102] width 3 height 3
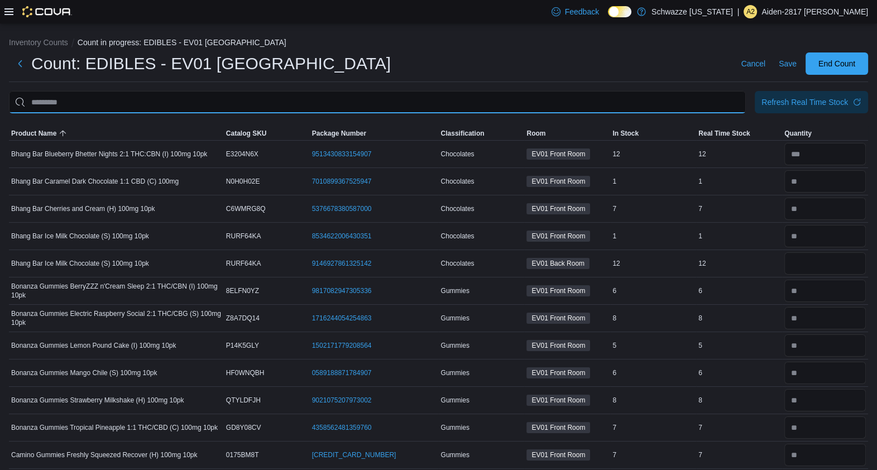
click at [711, 106] on input "This is a search bar. After typing your query, hit enter to filter the results …" at bounding box center [377, 102] width 737 height 22
type input "****"
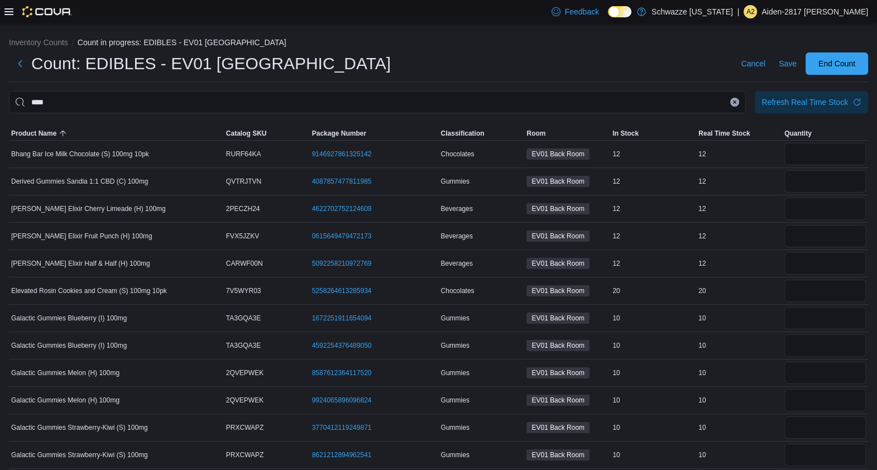
click at [618, 39] on ol "Inventory Counts Count in progress: EDIBLES - EV01 North Valley" at bounding box center [438, 43] width 859 height 13
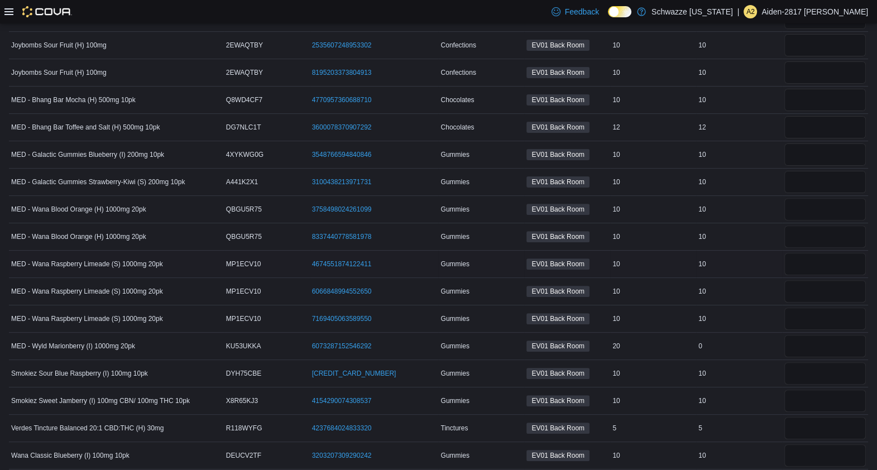
scroll to position [484, 0]
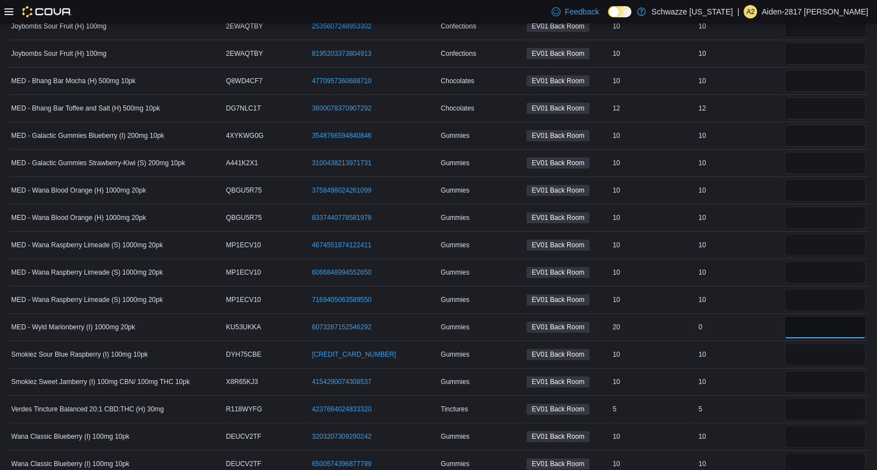
click at [840, 324] on input "number" at bounding box center [826, 327] width 82 height 22
type input "*"
click at [737, 321] on div "0" at bounding box center [739, 327] width 86 height 13
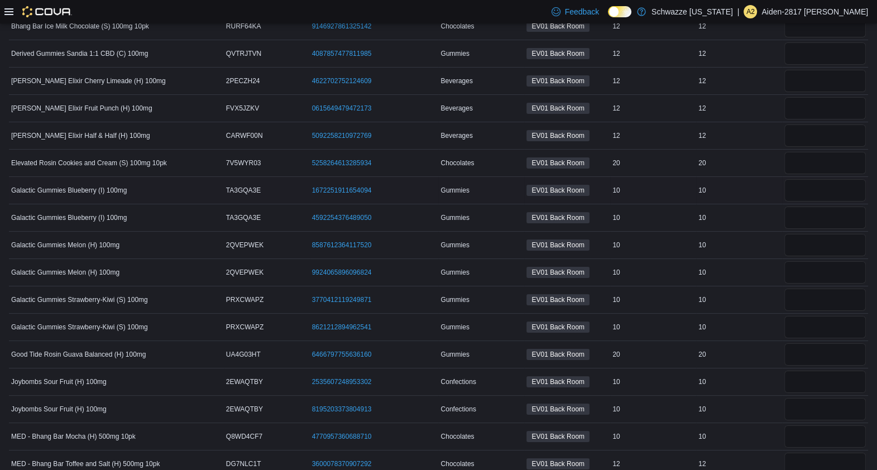
scroll to position [0, 0]
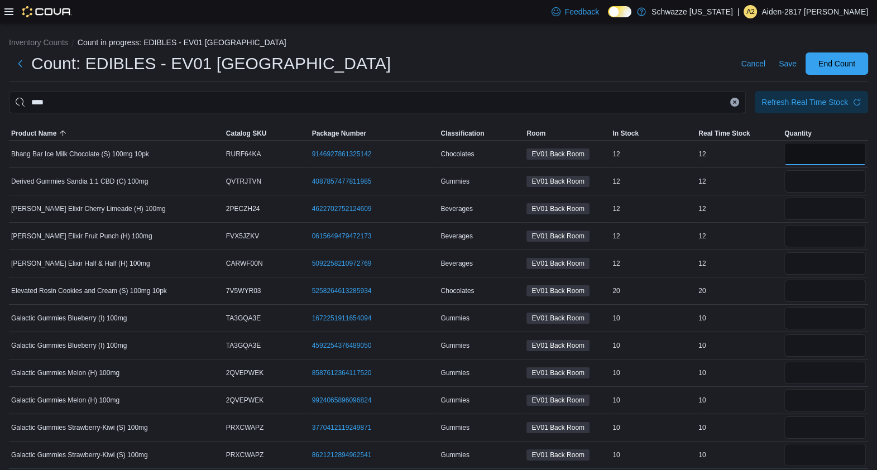
click at [835, 145] on input "number" at bounding box center [826, 154] width 82 height 22
type input "**"
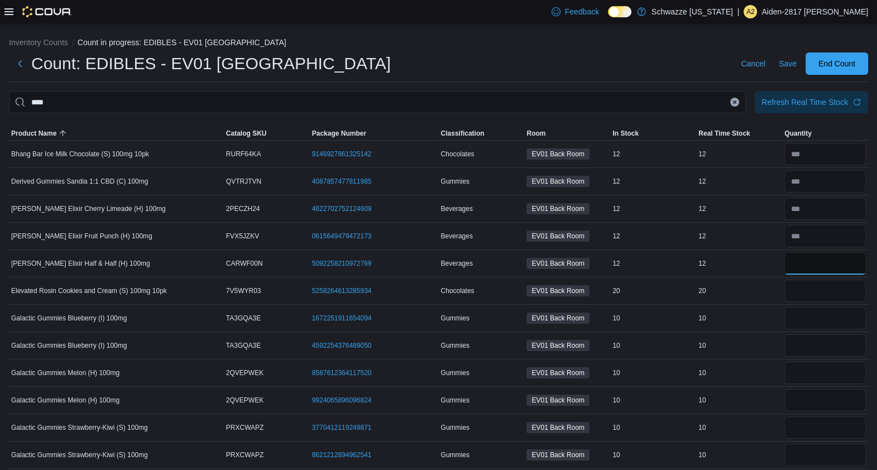
type input "**"
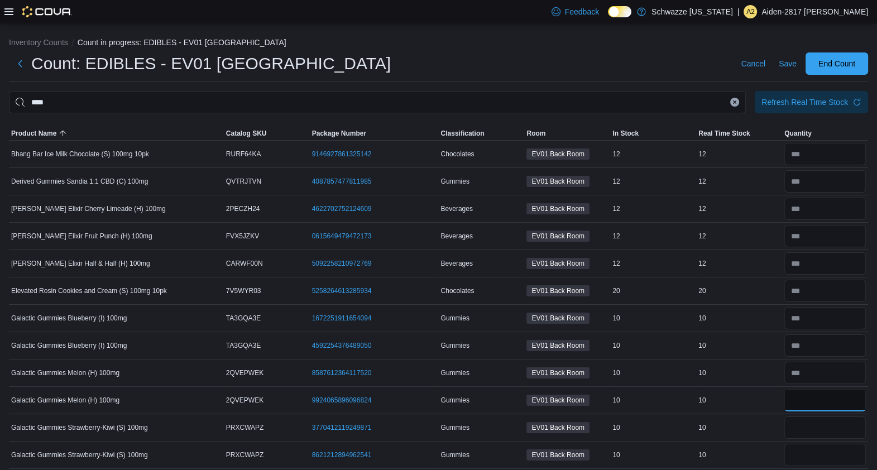
type input "**"
click at [797, 70] on span "Save" at bounding box center [788, 63] width 18 height 22
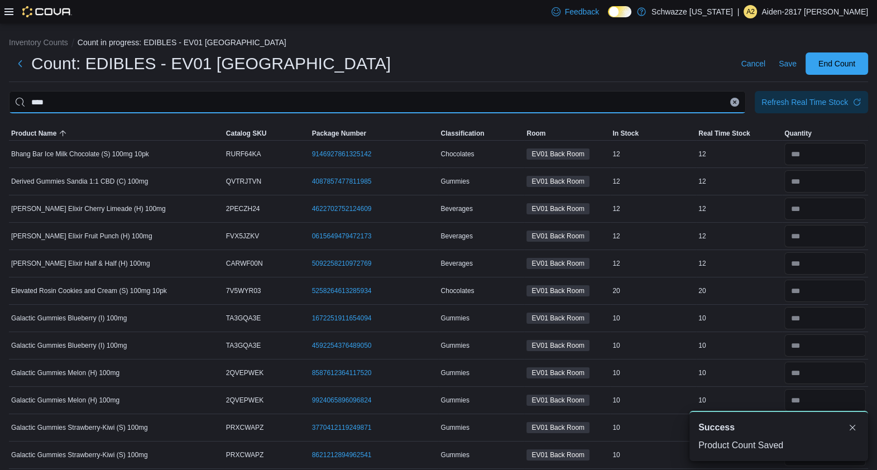
click at [746, 113] on input "****" at bounding box center [377, 102] width 737 height 22
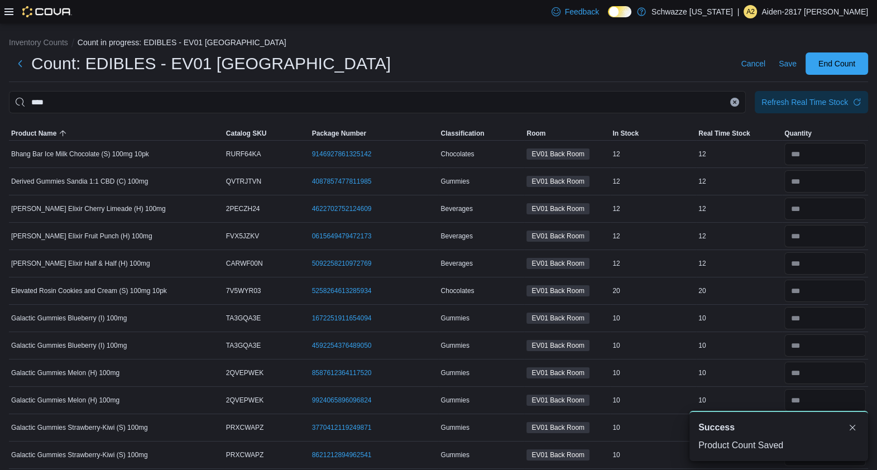
click at [739, 104] on button "Clear input" at bounding box center [734, 102] width 9 height 9
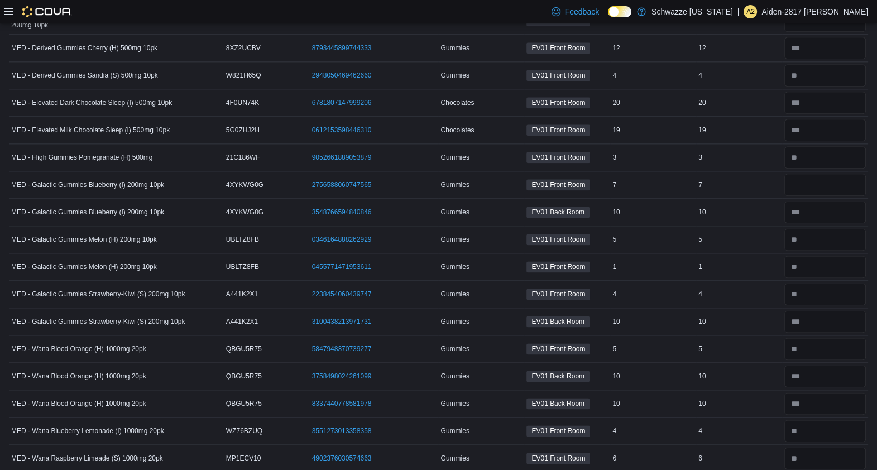
scroll to position [1775, 0]
click at [820, 181] on input "number" at bounding box center [826, 185] width 82 height 22
click at [756, 179] on div "7" at bounding box center [739, 184] width 86 height 13
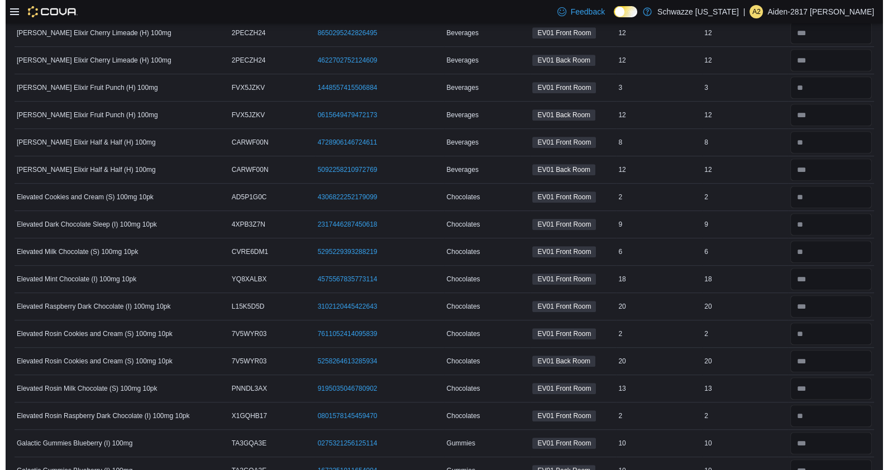
scroll to position [0, 0]
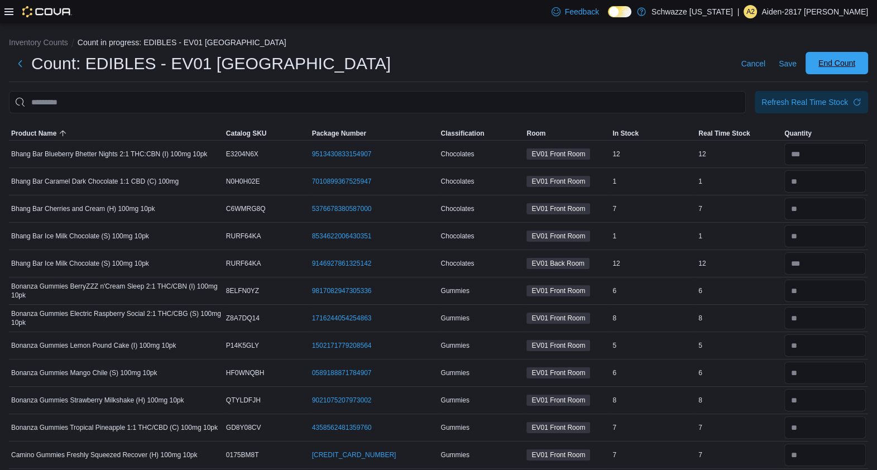
click at [835, 68] on span "End Count" at bounding box center [837, 63] width 37 height 11
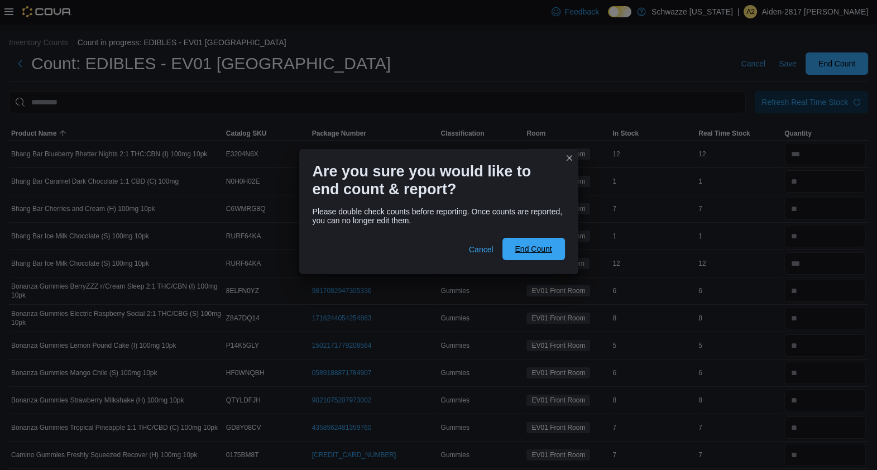
click at [544, 251] on span "End Count" at bounding box center [533, 248] width 37 height 11
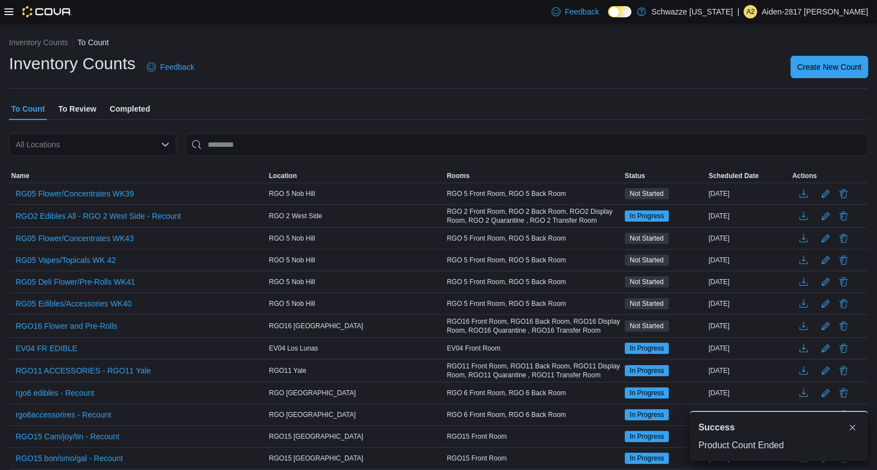
click at [89, 113] on span "To Review" at bounding box center [77, 109] width 38 height 22
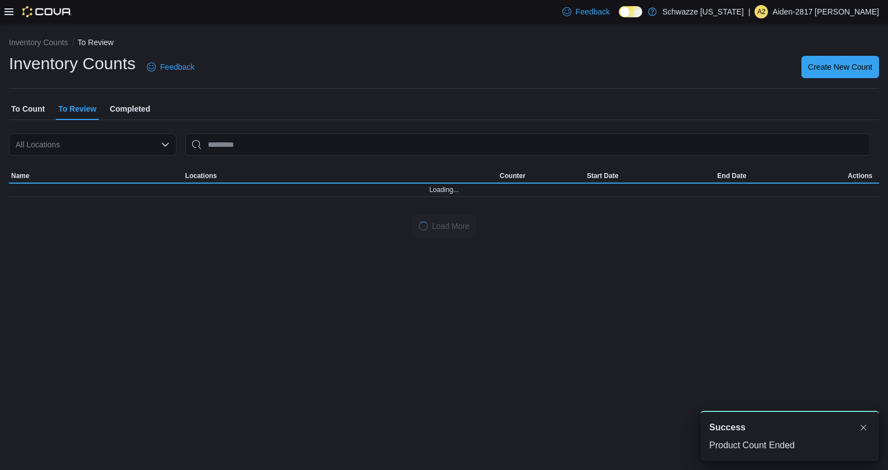
click at [114, 152] on div "All Locations" at bounding box center [93, 144] width 168 height 22
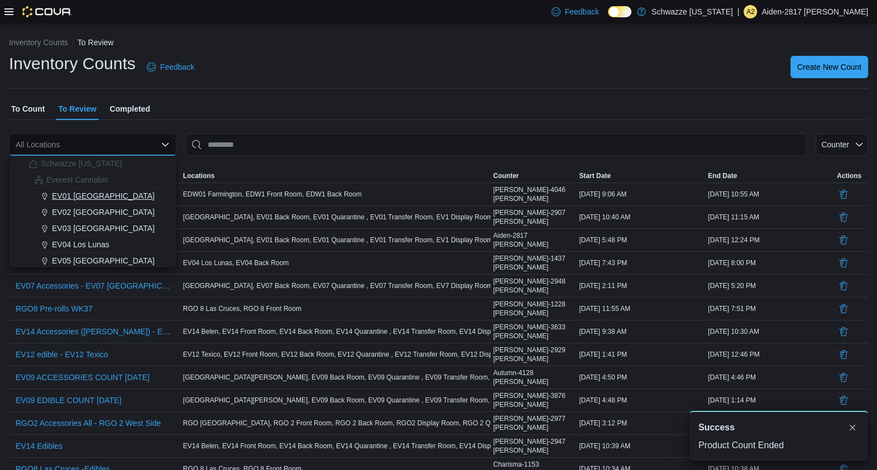
click at [103, 198] on span "EV01 North Valley" at bounding box center [103, 195] width 103 height 11
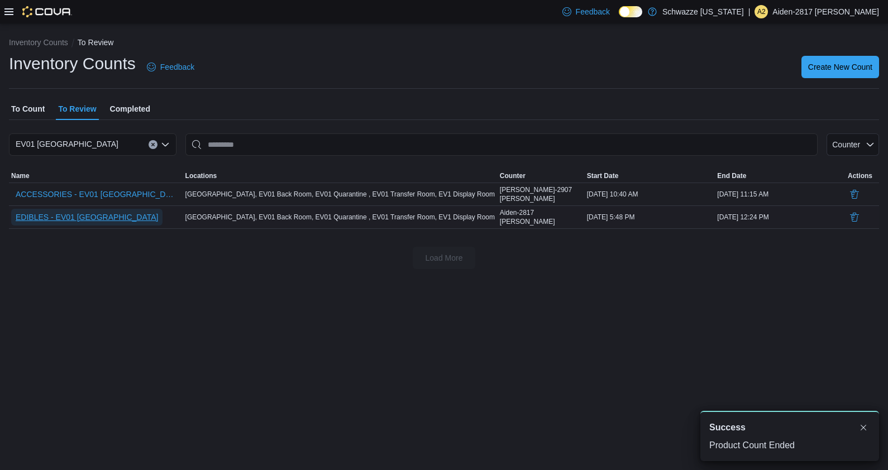
click at [101, 217] on span "EDIBLES - EV01 North Valley" at bounding box center [87, 217] width 142 height 11
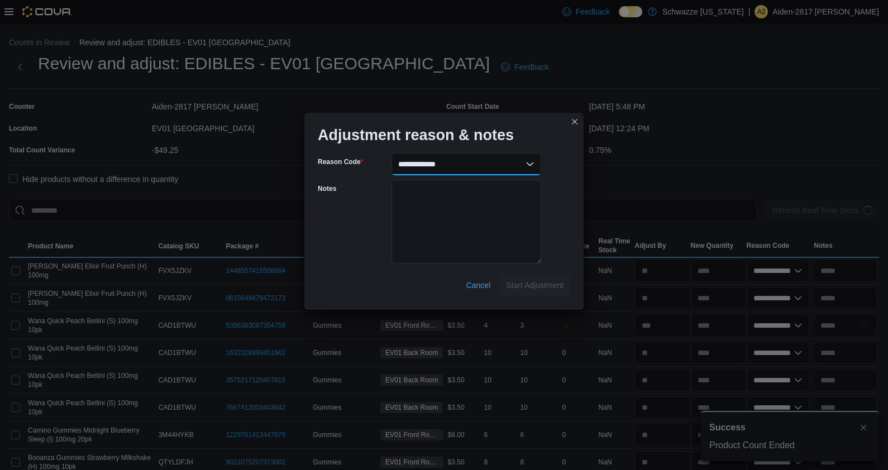
click at [483, 169] on select "**********" at bounding box center [466, 164] width 150 height 22
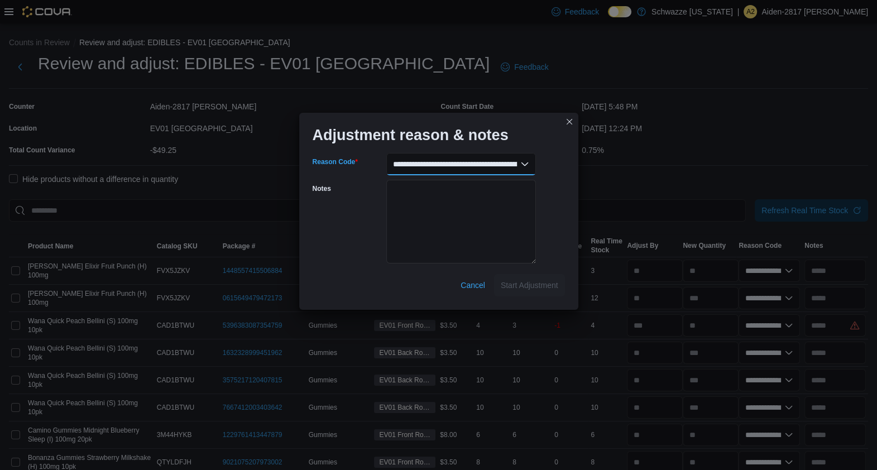
click at [386, 153] on select "**********" at bounding box center [461, 164] width 150 height 22
click at [547, 288] on span "Start Adjustment" at bounding box center [530, 284] width 58 height 11
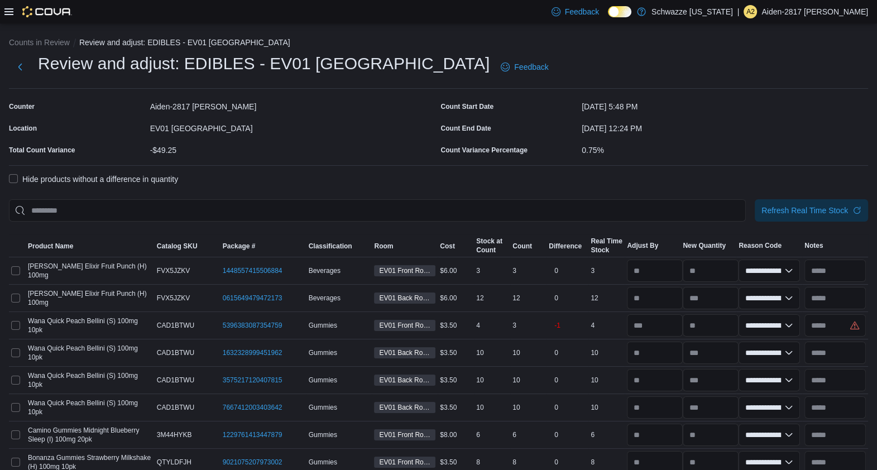
click at [107, 176] on label "Hide products without a difference in quantity" at bounding box center [93, 179] width 169 height 13
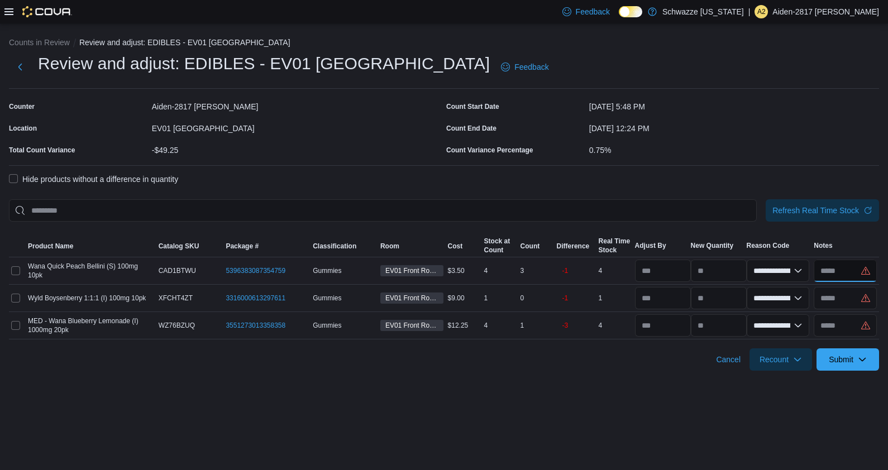
click at [843, 271] on input "text" at bounding box center [845, 271] width 63 height 22
click at [855, 265] on input "**********" at bounding box center [845, 271] width 63 height 22
click at [840, 293] on input "text" at bounding box center [845, 298] width 63 height 22
click at [843, 268] on input "**********" at bounding box center [845, 271] width 63 height 22
click at [838, 302] on input "text" at bounding box center [845, 298] width 63 height 22
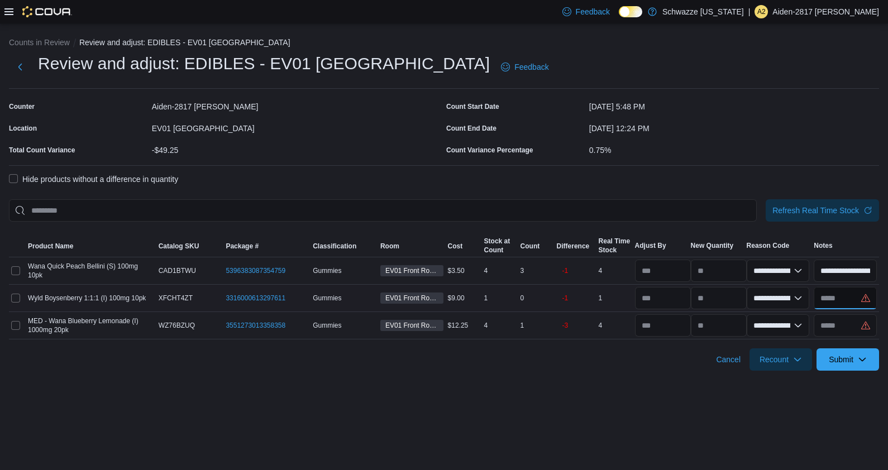
paste input "**********"
click at [837, 321] on input "text" at bounding box center [845, 325] width 63 height 22
paste input "**********"
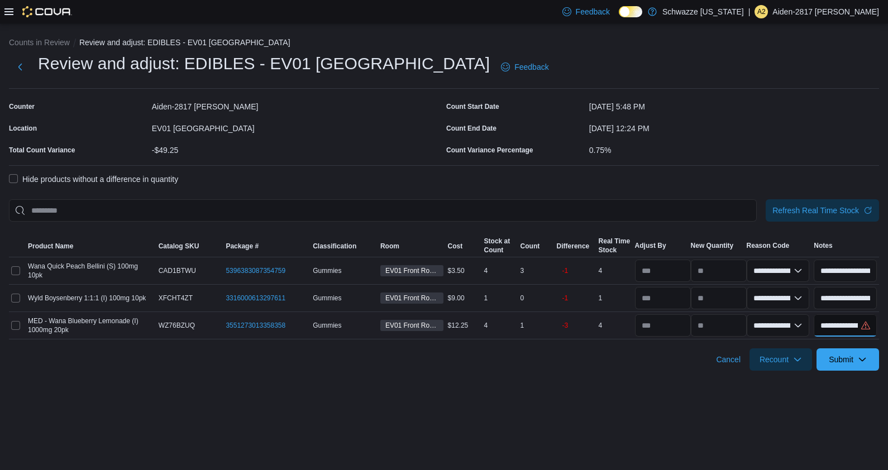
scroll to position [0, 54]
click at [661, 413] on div "**********" at bounding box center [444, 246] width 888 height 447
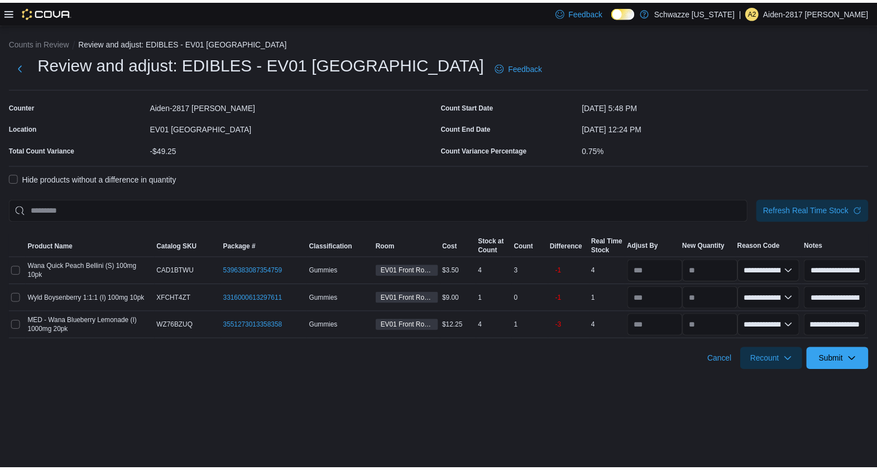
scroll to position [0, 0]
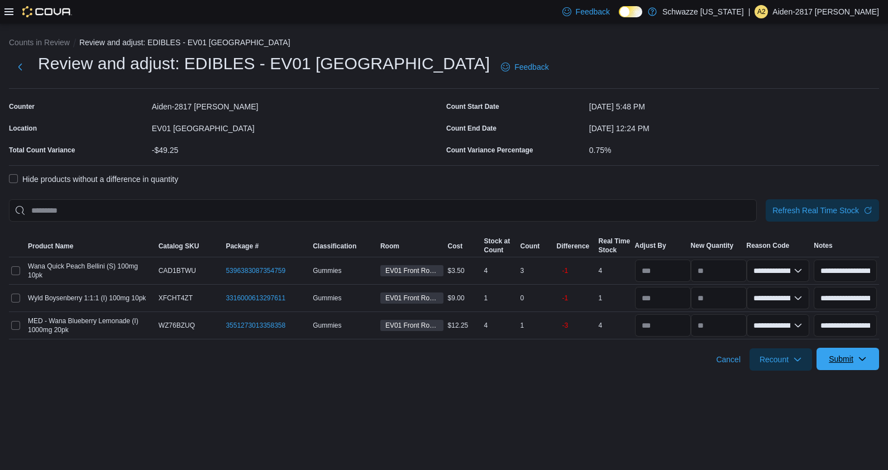
click at [845, 361] on span "Submit" at bounding box center [841, 358] width 25 height 11
click at [839, 384] on span "Submit Adjustments" at bounding box center [812, 385] width 69 height 11
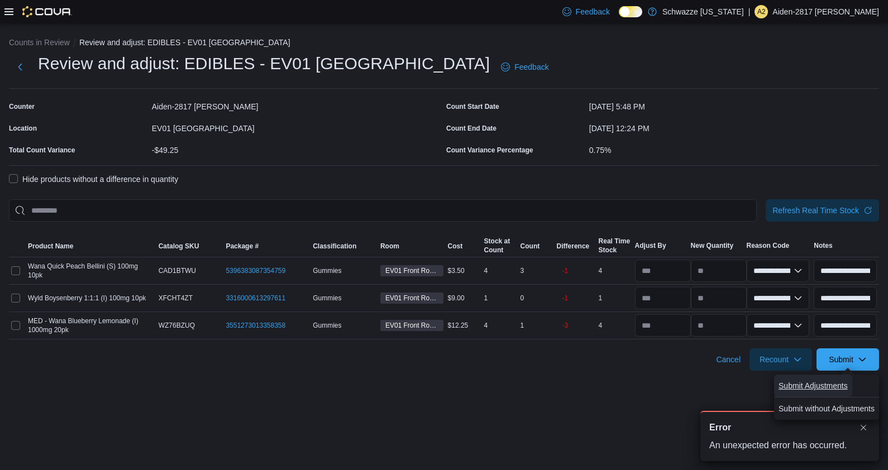
click at [830, 391] on span "Submit Adjustments" at bounding box center [812, 385] width 69 height 11
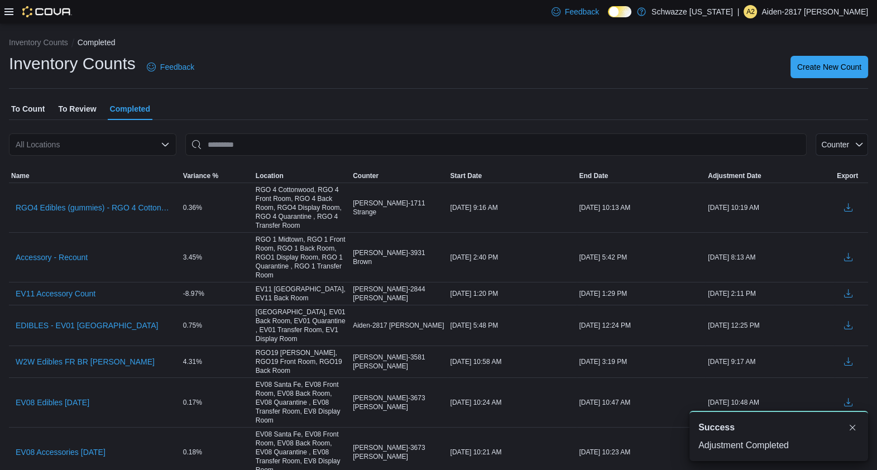
click at [123, 145] on div "All Locations" at bounding box center [93, 144] width 168 height 22
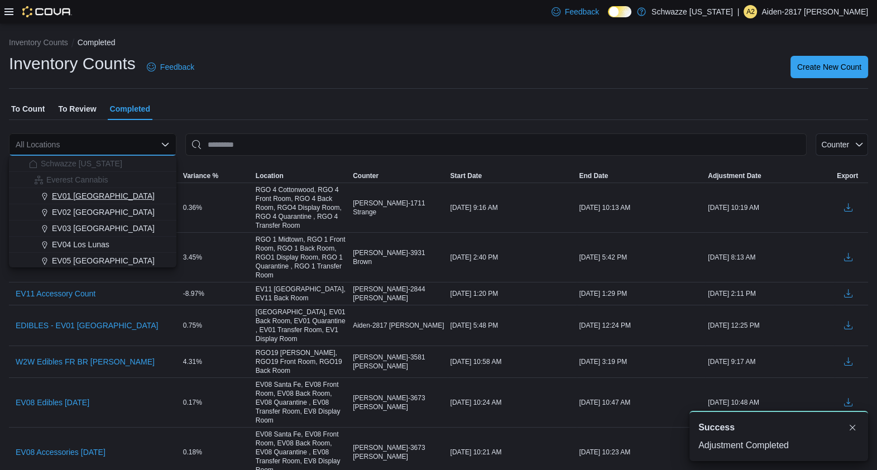
click at [99, 198] on span "EV01 North Valley" at bounding box center [103, 195] width 103 height 11
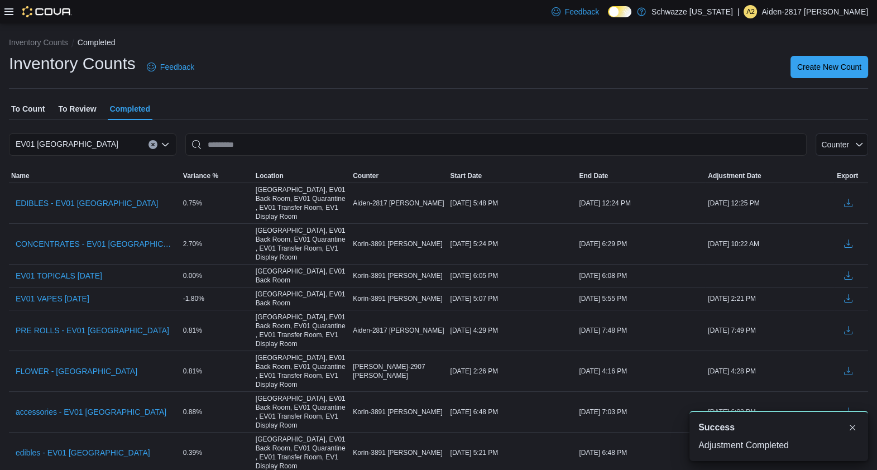
click at [73, 103] on span "To Review" at bounding box center [77, 109] width 38 height 22
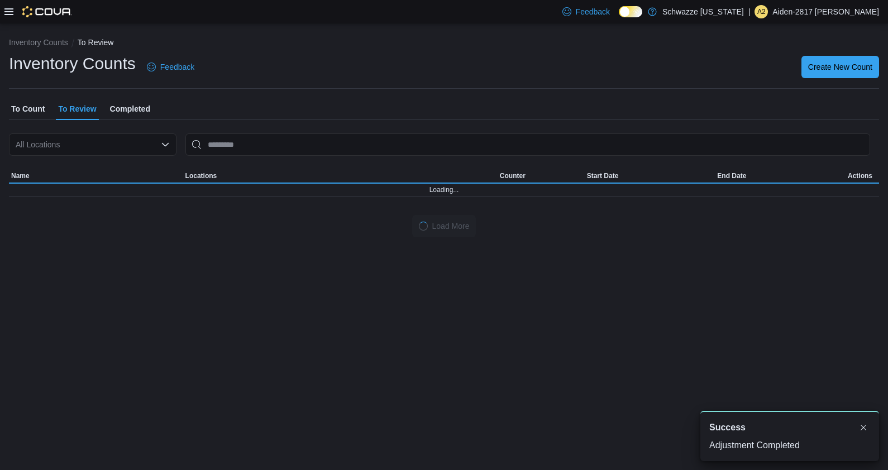
click at [105, 142] on div "All Locations" at bounding box center [93, 144] width 168 height 22
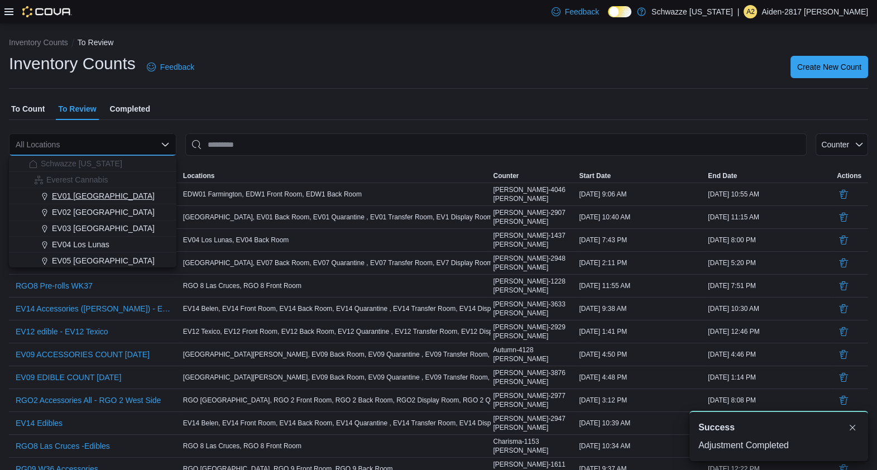
click at [95, 194] on span "EV01 North Valley" at bounding box center [103, 195] width 103 height 11
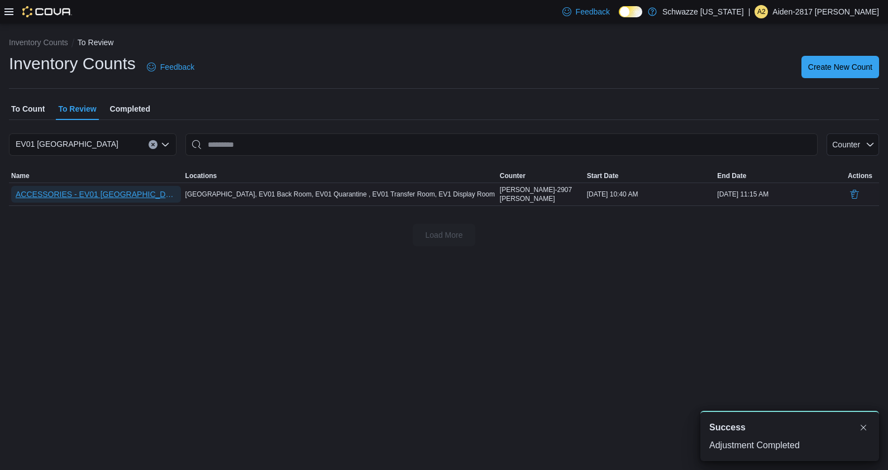
click at [89, 187] on span "ACCESSORIES - EV01 North Valley" at bounding box center [96, 194] width 161 height 17
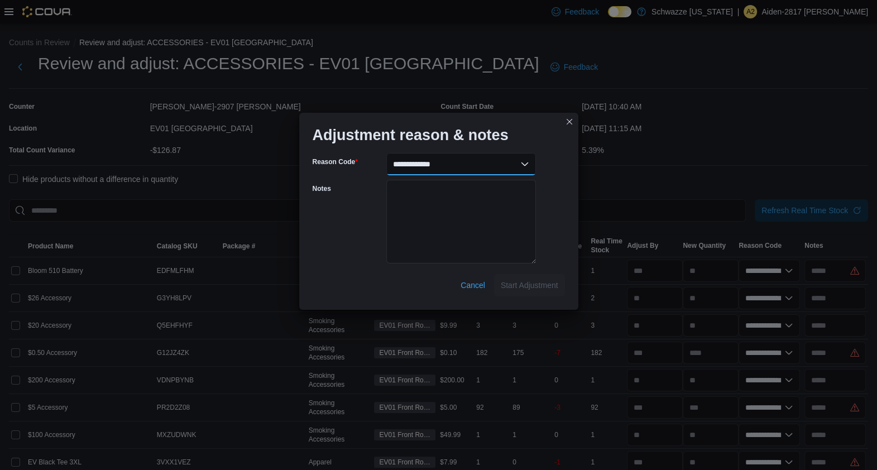
click at [512, 170] on select "**********" at bounding box center [461, 164] width 150 height 22
click at [386, 153] on select "**********" at bounding box center [461, 164] width 150 height 22
click at [548, 290] on span "Start Adjustment" at bounding box center [530, 284] width 58 height 11
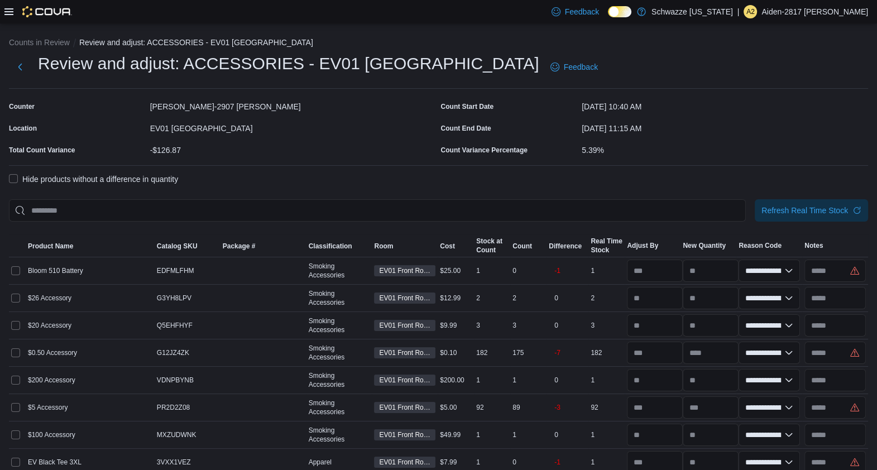
click at [105, 176] on label "Hide products without a difference in quantity" at bounding box center [93, 179] width 169 height 13
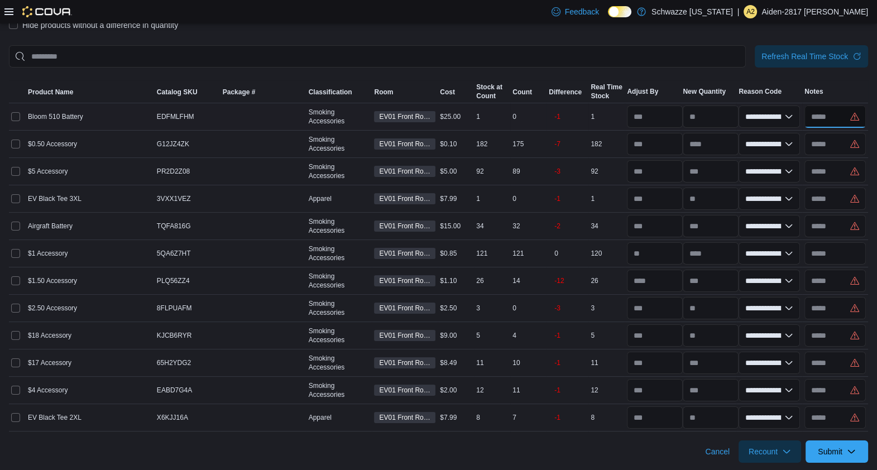
click at [826, 123] on input "text" at bounding box center [835, 117] width 61 height 22
paste input "**********"
click at [832, 146] on input "text" at bounding box center [835, 144] width 61 height 22
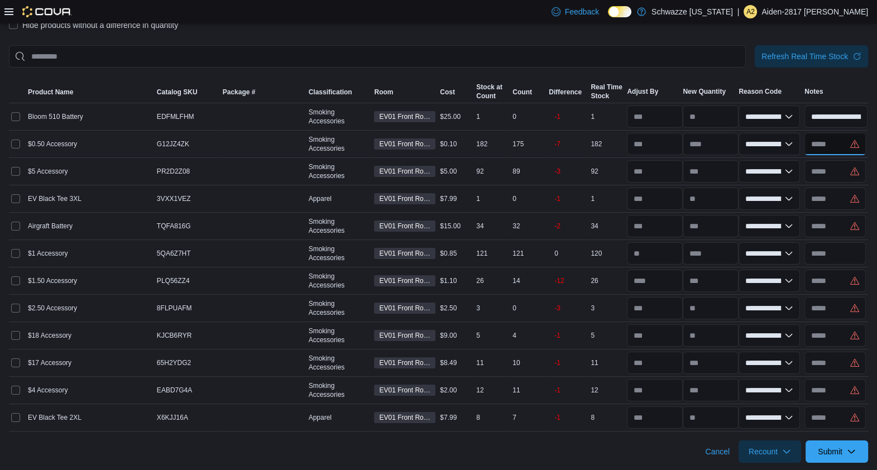
paste input "**********"
click at [834, 178] on input "text" at bounding box center [835, 171] width 61 height 22
paste input "**********"
click at [836, 201] on input "text" at bounding box center [835, 199] width 61 height 22
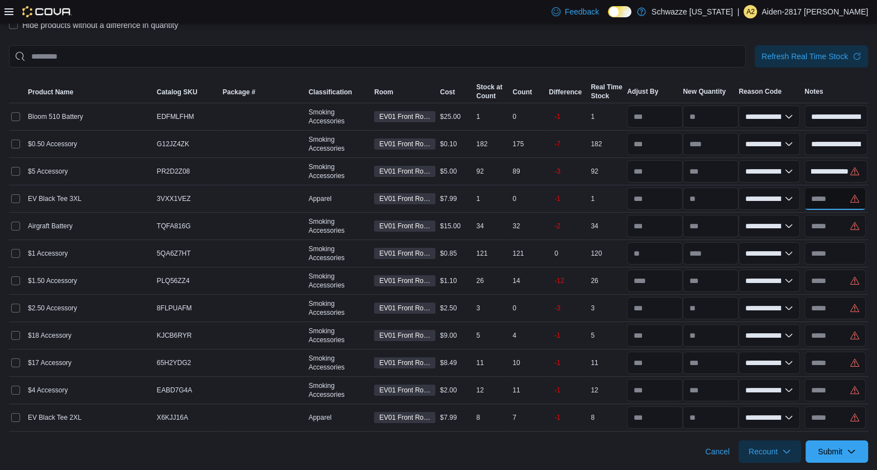
scroll to position [0, 0]
paste input "**********"
click at [837, 234] on input "text" at bounding box center [835, 226] width 61 height 22
paste input "**********"
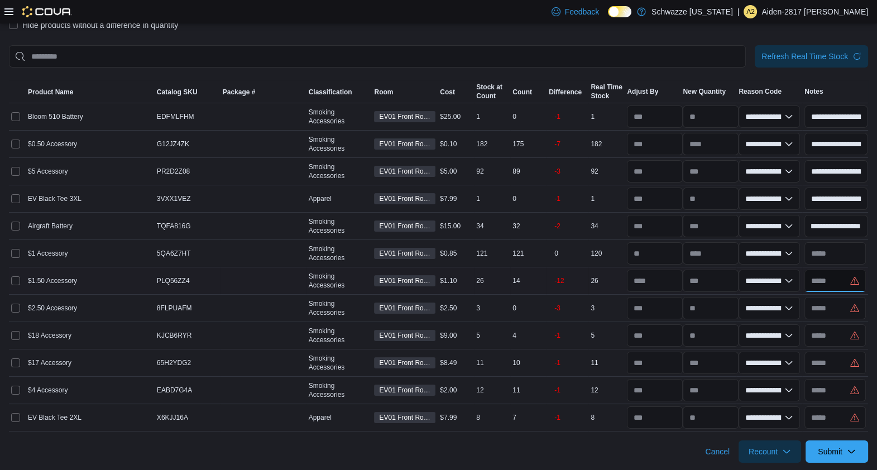
click at [832, 283] on input "text" at bounding box center [835, 281] width 61 height 22
paste input "**********"
click at [840, 313] on input "text" at bounding box center [835, 308] width 61 height 22
paste input "**********"
click at [836, 334] on input "text" at bounding box center [835, 335] width 61 height 22
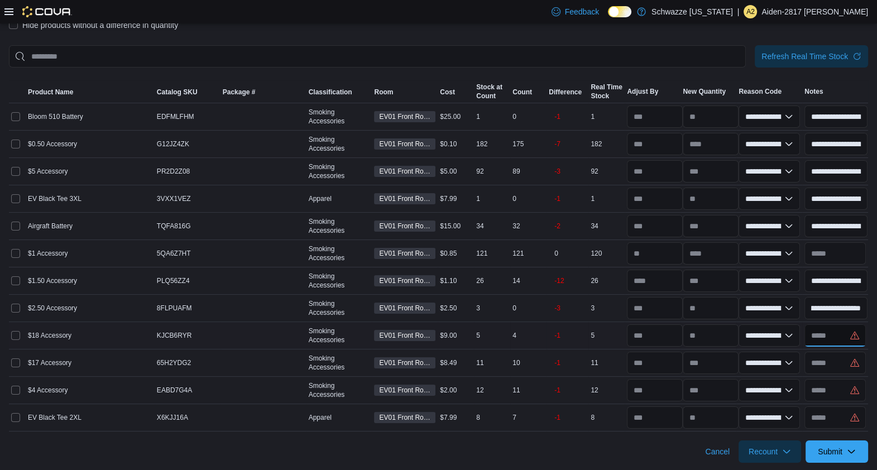
scroll to position [0, 0]
paste input "**********"
click at [836, 357] on input "text" at bounding box center [835, 363] width 61 height 22
paste input "**********"
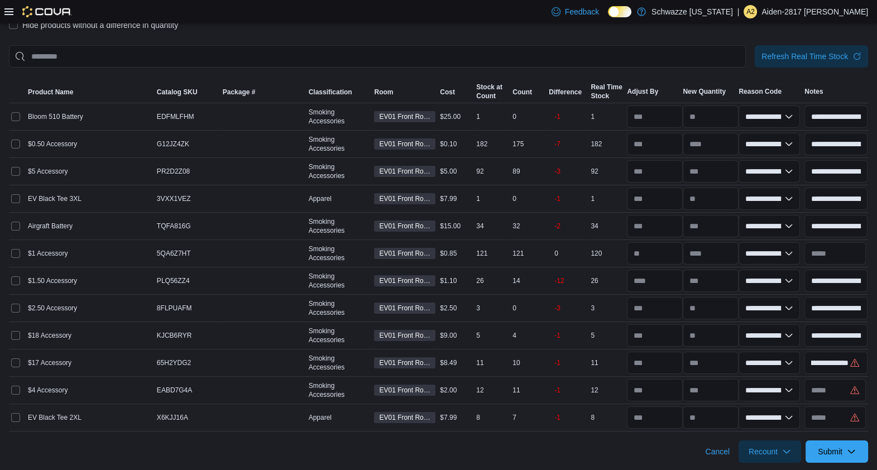
scroll to position [0, 0]
click at [834, 404] on div at bounding box center [835, 417] width 66 height 27
click at [834, 390] on input "text" at bounding box center [835, 390] width 61 height 22
paste input "**********"
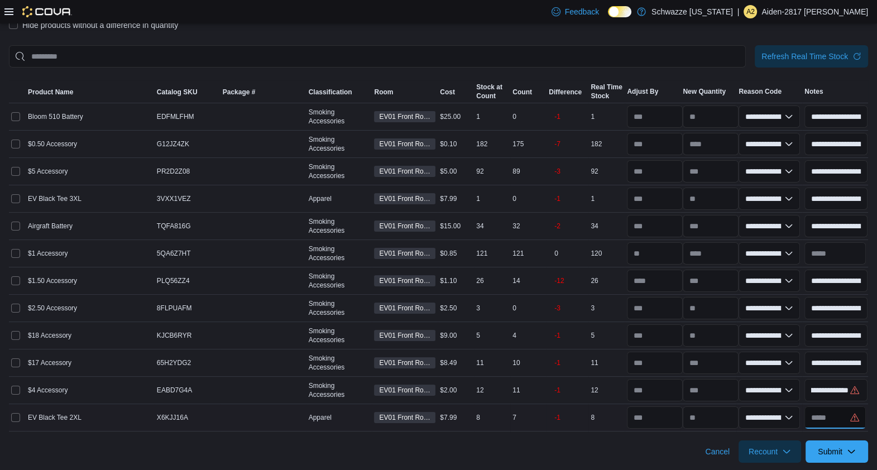
click at [834, 422] on input "text" at bounding box center [835, 418] width 61 height 22
paste input "**********"
click at [837, 455] on span "Submit" at bounding box center [836, 451] width 49 height 22
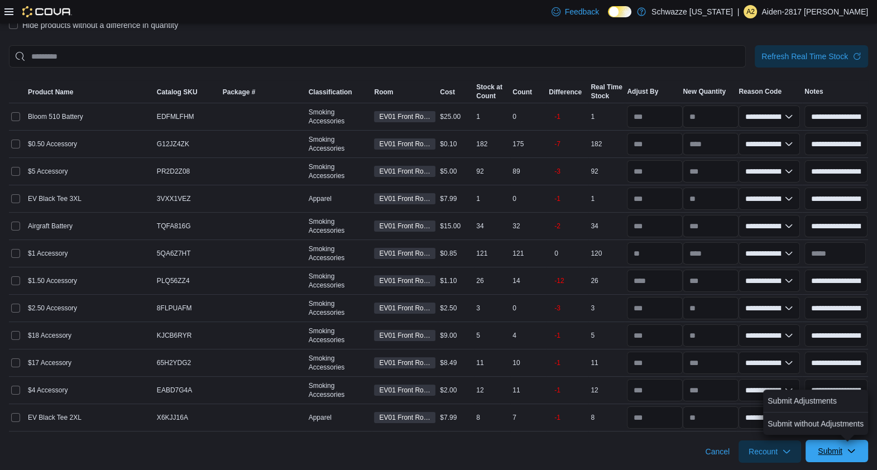
scroll to position [0, 0]
click at [821, 393] on span "Submit Adjustments" at bounding box center [802, 401] width 69 height 22
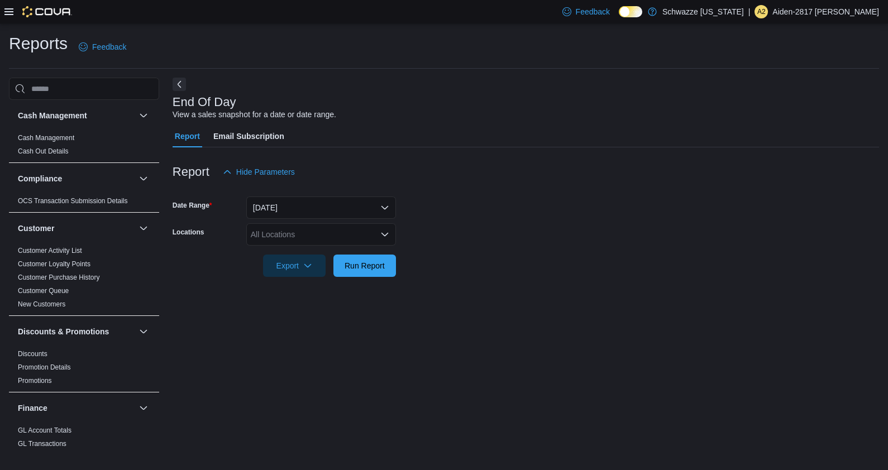
click at [12, 8] on icon at bounding box center [8, 11] width 9 height 9
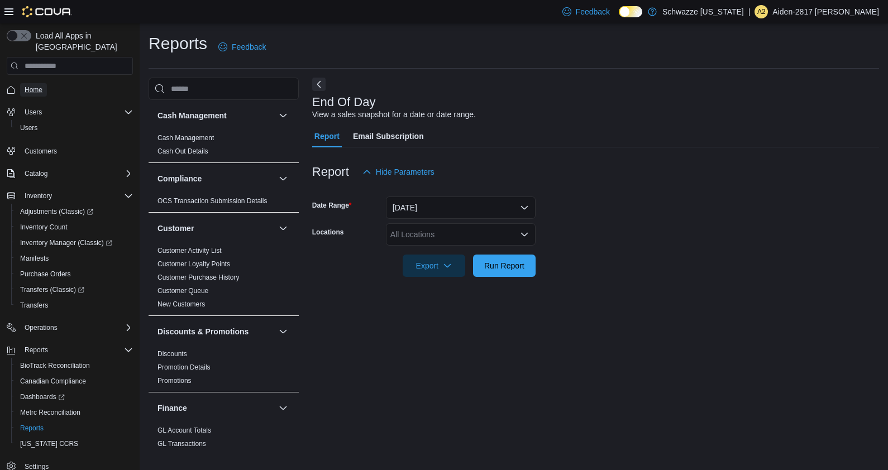
click at [28, 85] on span "Home" at bounding box center [34, 89] width 18 height 9
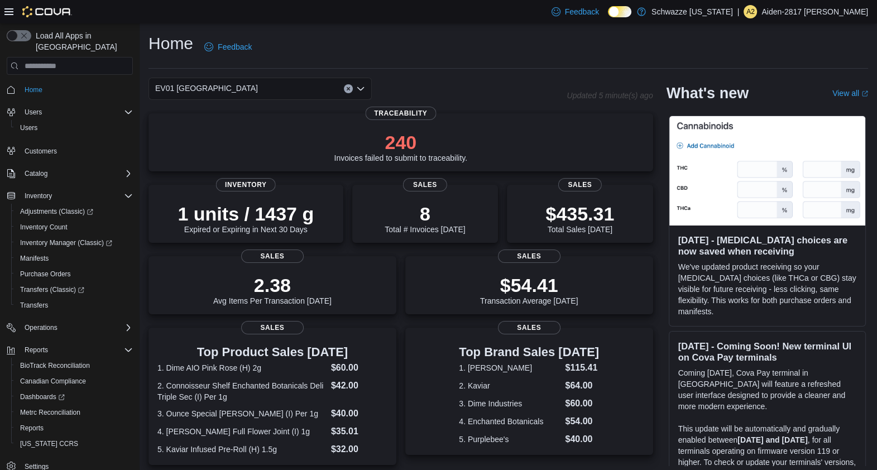
click at [8, 11] on icon at bounding box center [8, 11] width 9 height 9
